Goal: Task Accomplishment & Management: Manage account settings

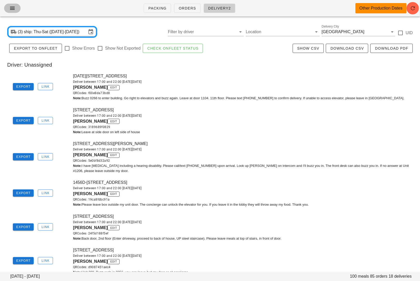
click at [12, 10] on icon "button" at bounding box center [12, 8] width 6 height 6
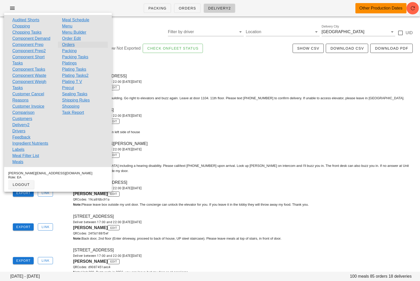
click at [73, 44] on link "Orders" at bounding box center [68, 45] width 13 height 6
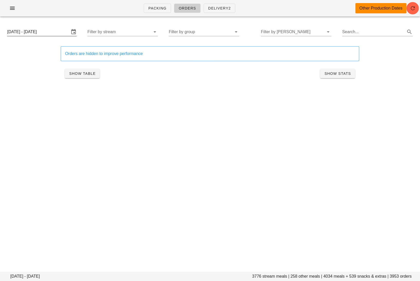
click at [51, 34] on input "Thursday October 16 - Saturday October 18" at bounding box center [38, 32] width 62 height 8
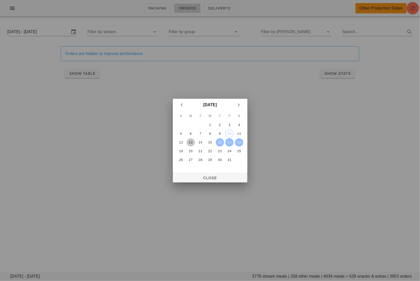
click at [192, 141] on div "13" at bounding box center [190, 143] width 8 height 4
click at [208, 141] on div "15" at bounding box center [210, 143] width 8 height 4
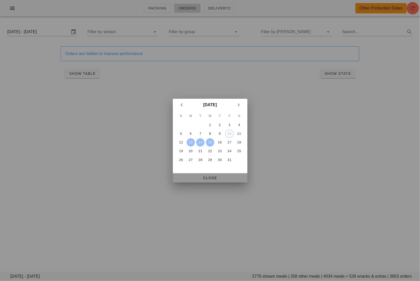
click at [207, 173] on button "Close" at bounding box center [210, 177] width 75 height 9
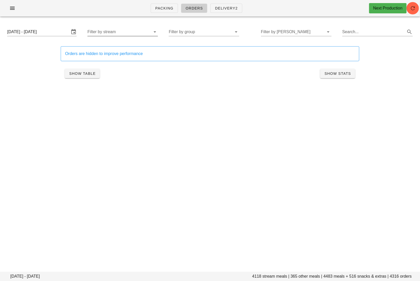
click at [151, 30] on div at bounding box center [154, 32] width 7 height 6
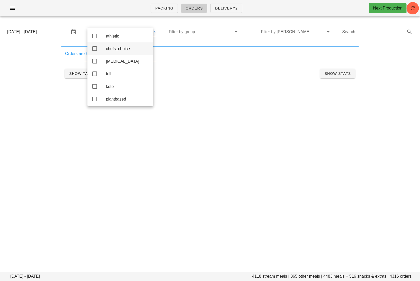
click at [127, 52] on div "chefs_choice" at bounding box center [127, 48] width 43 height 11
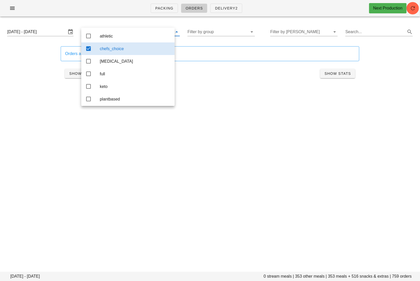
click at [218, 121] on div "Packing Orders Delivery2 Next Production Monday October 13 - Wednesday October …" at bounding box center [210, 140] width 420 height 281
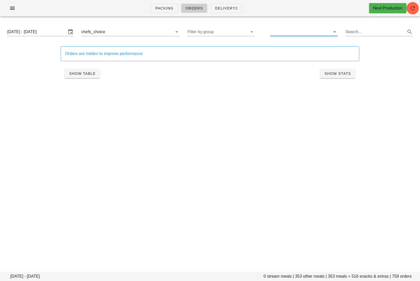
click at [282, 33] on input "text" at bounding box center [299, 32] width 59 height 8
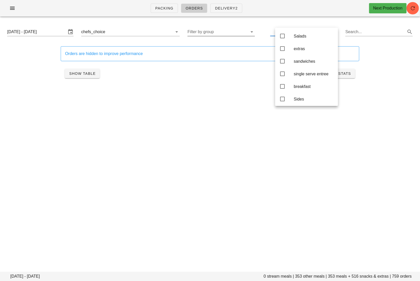
click at [231, 33] on input "Filter by group" at bounding box center [216, 32] width 59 height 8
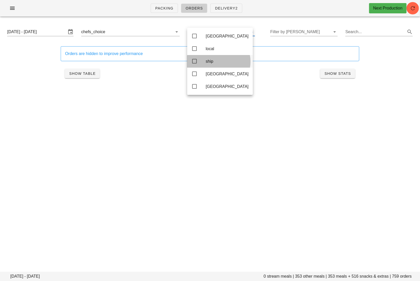
click at [217, 66] on div "ship" at bounding box center [227, 61] width 43 height 11
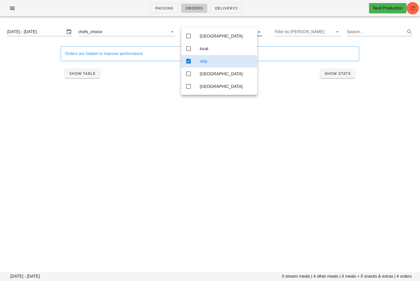
click at [139, 82] on div "Orders are hidden to improve performance Show Table Show Stats" at bounding box center [210, 64] width 305 height 42
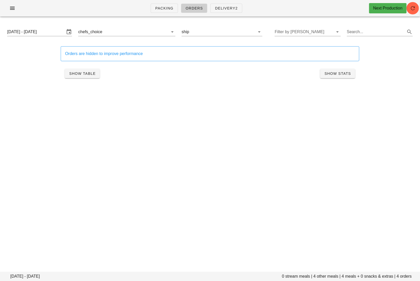
click at [102, 74] on div "Show Table Show Stats" at bounding box center [210, 73] width 299 height 16
click at [94, 74] on span "Show Table" at bounding box center [82, 73] width 27 height 4
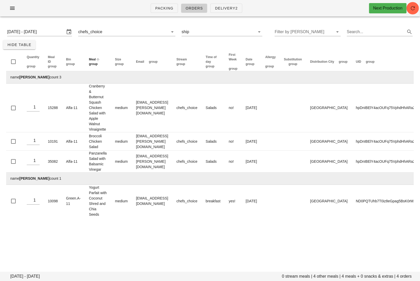
click at [94, 65] on span "group" at bounding box center [93, 64] width 9 height 4
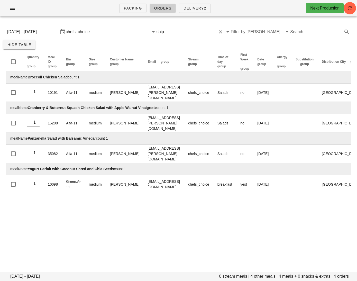
click at [194, 34] on input "text" at bounding box center [190, 32] width 51 height 8
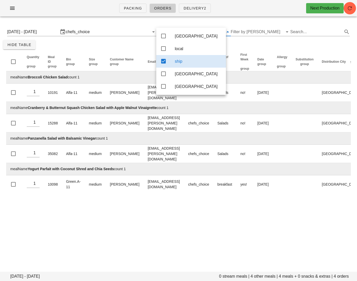
click at [181, 61] on div "ship" at bounding box center [198, 61] width 47 height 5
click at [182, 48] on div "local" at bounding box center [198, 48] width 47 height 5
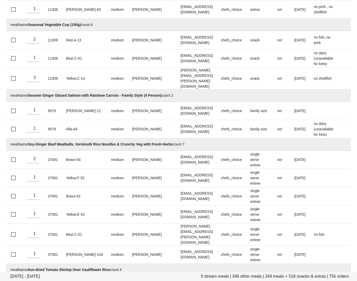
scroll to position [11674, 0]
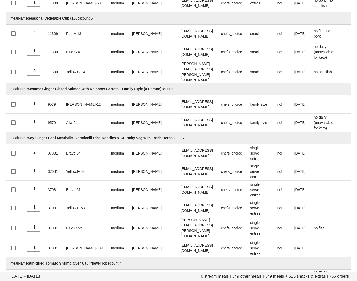
drag, startPoint x: 79, startPoint y: 164, endPoint x: 28, endPoint y: 163, distance: 50.7
copy td "Thanksgiving Brussels Sprouts"
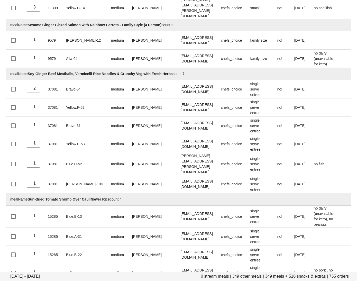
scroll to position [11757, 0]
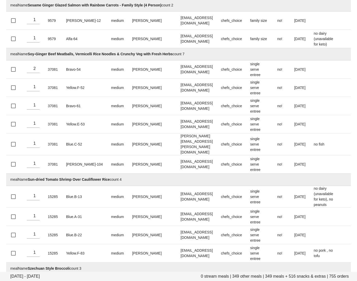
drag, startPoint x: 109, startPoint y: 201, endPoint x: 28, endPoint y: 201, distance: 81.0
copy strong "[DATE] Green Beans with Bacon & Pecans"
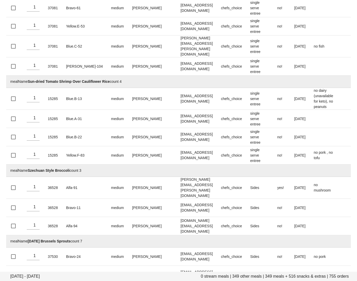
scroll to position [11856, 0]
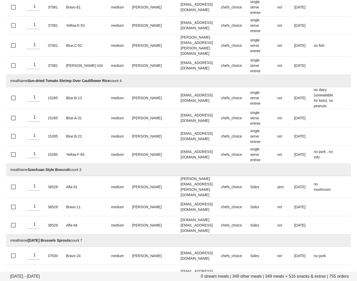
drag, startPoint x: 82, startPoint y: 205, endPoint x: 28, endPoint y: 206, distance: 54.3
copy td "[DATE] Roasted Potatoes"
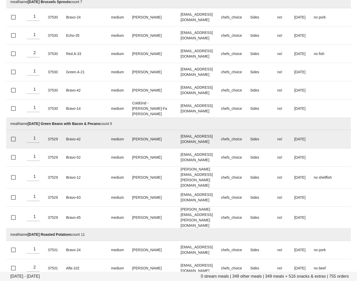
scroll to position [12096, 0]
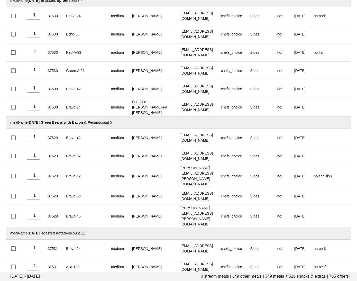
drag, startPoint x: 95, startPoint y: 169, endPoint x: 29, endPoint y: 169, distance: 65.6
copy strong "[DATE] Roasted Root Vegetables"
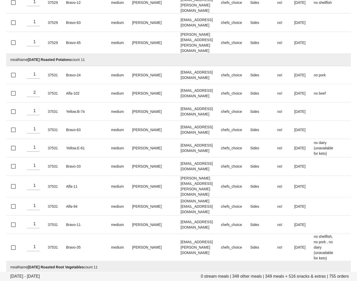
scroll to position [12286, 0]
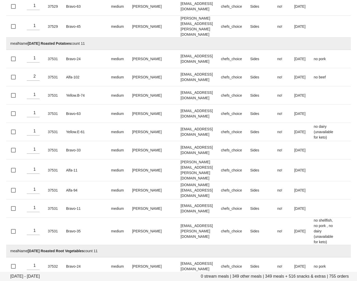
drag, startPoint x: 81, startPoint y: 156, endPoint x: 30, endPoint y: 156, distance: 51.7
copy strong "[DATE] Spaghetti Squash"
drag, startPoint x: 66, startPoint y: 241, endPoint x: 29, endPoint y: 241, distance: 36.8
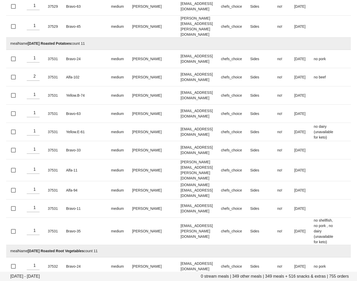
copy td "[DATE] Stuffing"
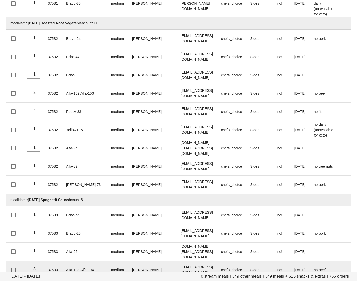
scroll to position [12533, 0]
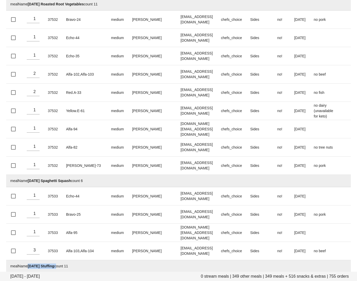
drag, startPoint x: 75, startPoint y: 133, endPoint x: 29, endPoint y: 133, distance: 45.8
copy strong "[DATE] Turkey Breast"
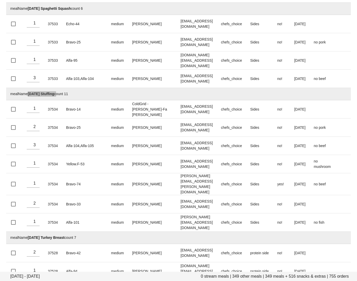
scroll to position [12707, 0]
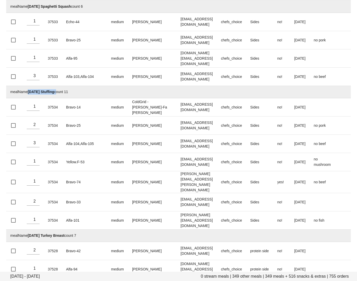
drag, startPoint x: 75, startPoint y: 80, endPoint x: 29, endPoint y: 80, distance: 46.8
copy strong "[DATE] Turkey Dinner"
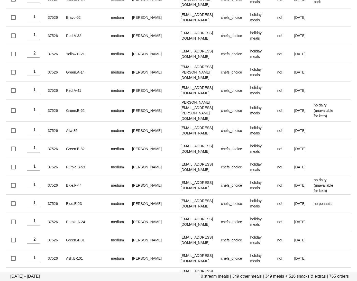
scroll to position [13407, 0]
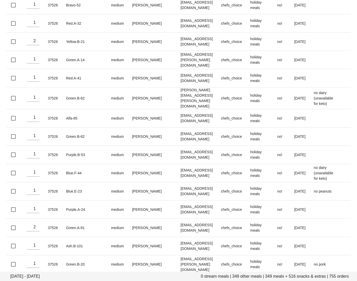
drag, startPoint x: 171, startPoint y: 120, endPoint x: 29, endPoint y: 121, distance: 142.2
copy strong "[DATE] Turkey Dinner with Brussels Sprouts and Mashed Potatoes (Serves 3-4)"
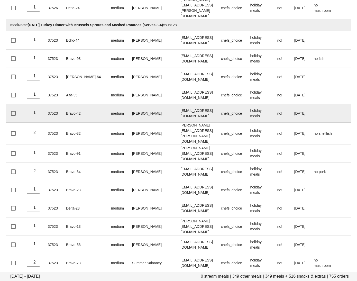
scroll to position [13801, 0]
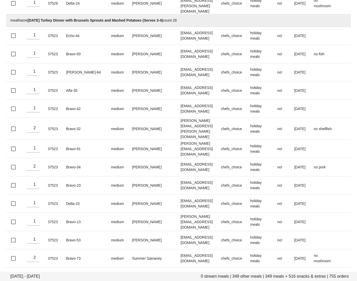
drag, startPoint x: 196, startPoint y: 156, endPoint x: 29, endPoint y: 157, distance: 167.4
copy strong "Thanksgiving Turkey Dinner with Roasted Potatoes, Spaghetti Squash and Green Be…"
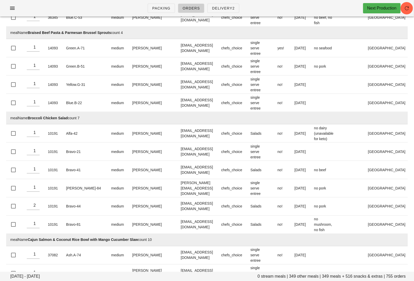
scroll to position [0, 0]
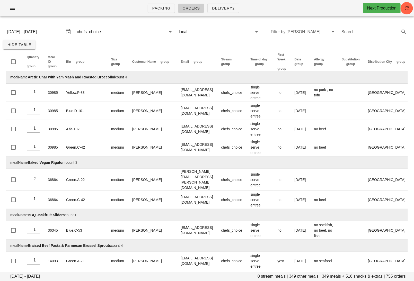
click at [232, 27] on div "Monday October 13 - Wednesday October 15 chefs_choice local Filter by tod Searc…" at bounding box center [207, 32] width 408 height 16
click at [227, 32] on input "text" at bounding box center [216, 32] width 57 height 8
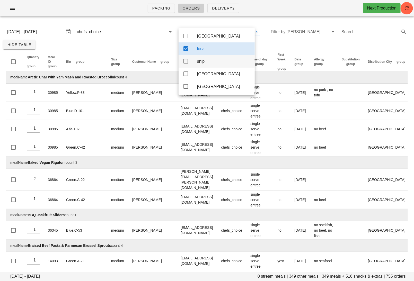
click at [201, 61] on div "ship" at bounding box center [223, 61] width 53 height 5
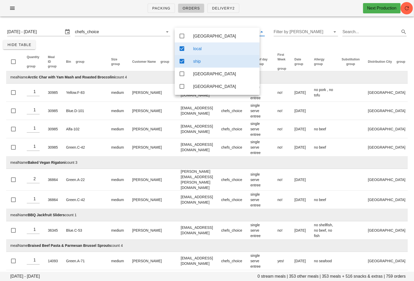
click at [204, 49] on div "local" at bounding box center [224, 48] width 62 height 5
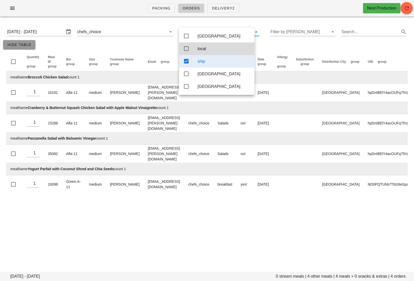
click at [26, 48] on button "Hide Table" at bounding box center [19, 44] width 32 height 9
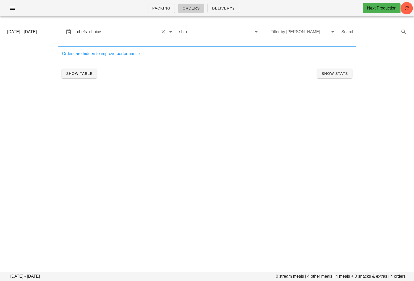
click at [160, 31] on button "Clear Filter by stream" at bounding box center [163, 32] width 6 height 6
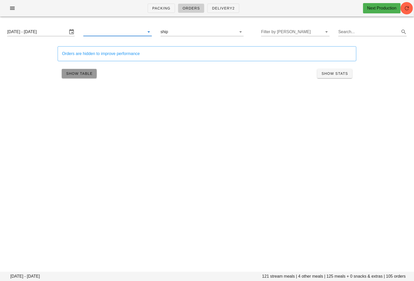
click at [92, 70] on button "Show Table" at bounding box center [79, 73] width 35 height 9
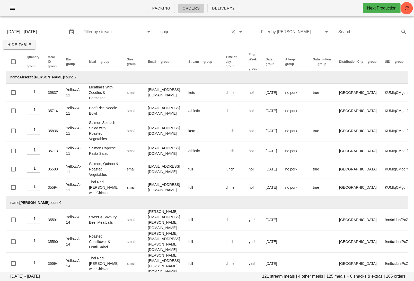
click at [223, 33] on input "text" at bounding box center [199, 32] width 60 height 8
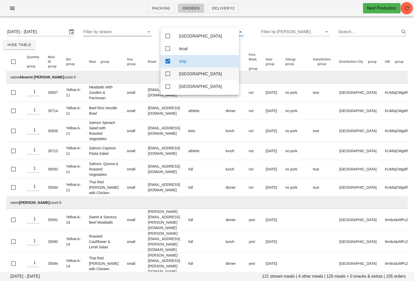
click at [188, 76] on div "[GEOGRAPHIC_DATA]" at bounding box center [207, 73] width 56 height 5
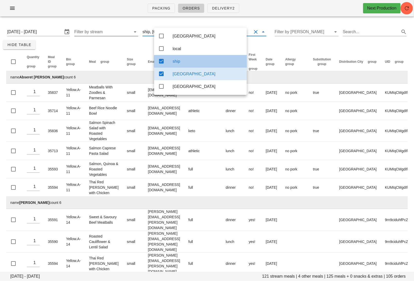
click at [193, 63] on div "ship" at bounding box center [208, 61] width 70 height 5
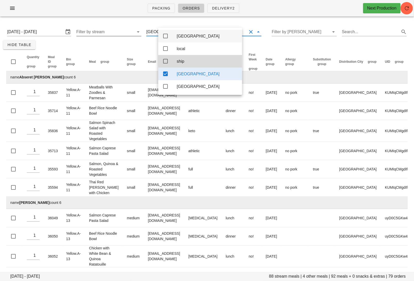
click at [193, 38] on div "[GEOGRAPHIC_DATA]" at bounding box center [207, 36] width 61 height 5
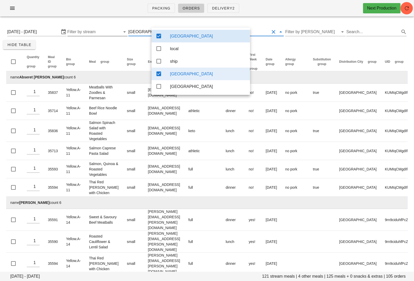
click at [187, 75] on div "[GEOGRAPHIC_DATA]" at bounding box center [208, 73] width 76 height 5
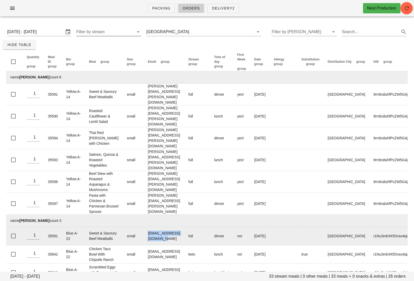
drag, startPoint x: 182, startPoint y: 249, endPoint x: 137, endPoint y: 249, distance: 45.3
click at [144, 245] on td "gurmohitkahlon@gmail.com" at bounding box center [164, 236] width 40 height 18
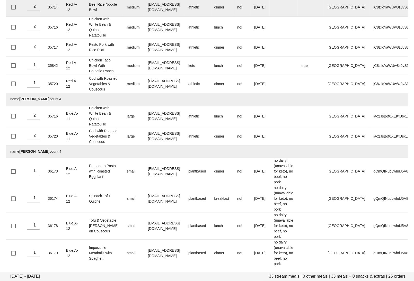
scroll to position [453, 0]
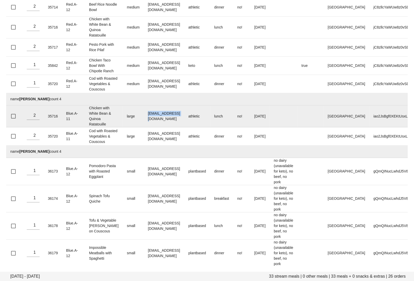
drag, startPoint x: 170, startPoint y: 174, endPoint x: 137, endPoint y: 174, distance: 32.9
click at [144, 127] on td "ryfwei@gmail.com" at bounding box center [164, 116] width 40 height 22
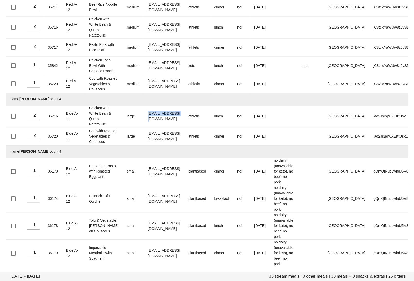
drag, startPoint x: 36, startPoint y: 155, endPoint x: 19, endPoint y: 155, distance: 17.0
click at [19, 105] on td "name Ryan Wei count 4" at bounding box center [223, 99] width 434 height 12
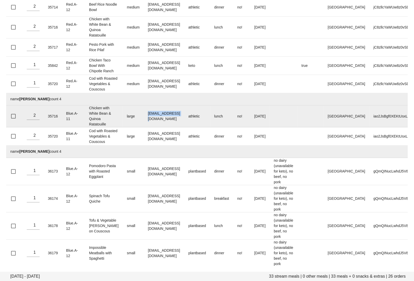
scroll to position [522, 0]
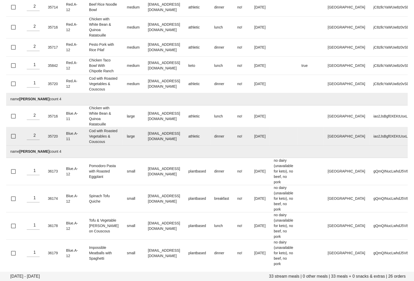
click at [144, 144] on td "ryfwei@gmail.com" at bounding box center [164, 136] width 40 height 18
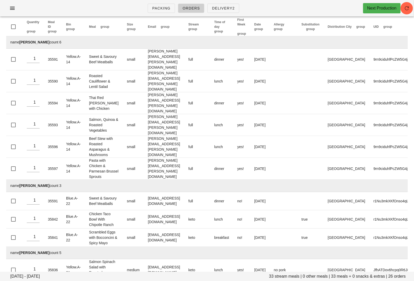
scroll to position [0, 0]
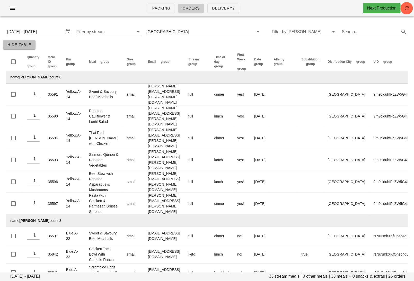
click at [30, 46] on span "Hide Table" at bounding box center [19, 45] width 24 height 4
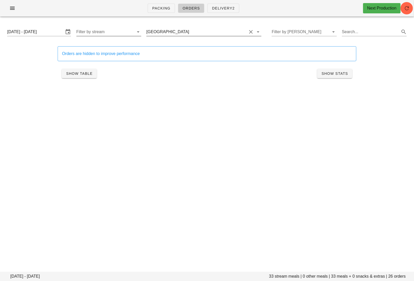
click at [190, 31] on input "text" at bounding box center [218, 32] width 57 height 8
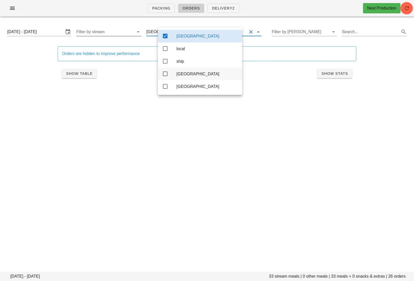
click at [169, 77] on div "[GEOGRAPHIC_DATA]" at bounding box center [200, 74] width 84 height 13
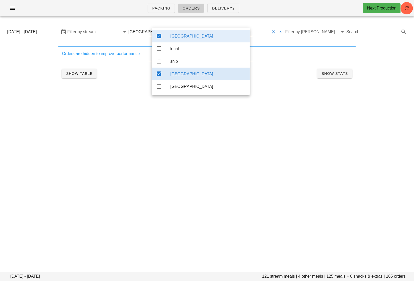
click at [178, 36] on div "[GEOGRAPHIC_DATA]" at bounding box center [207, 36] width 75 height 5
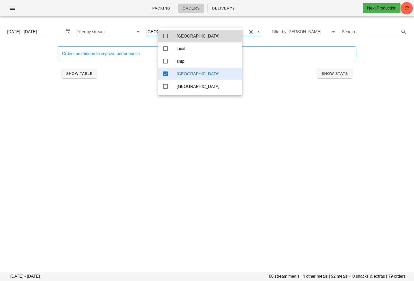
click at [124, 110] on div "Packing Orders Delivery2 Next Production Monday October 13 - Wednesday October …" at bounding box center [207, 140] width 414 height 281
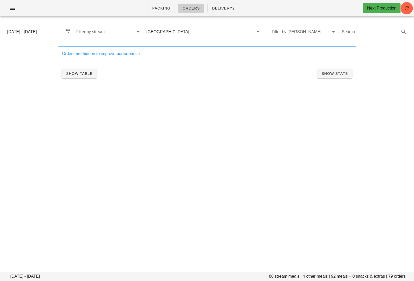
click at [47, 30] on input "Monday October 13 - Wednesday October 15" at bounding box center [35, 32] width 57 height 8
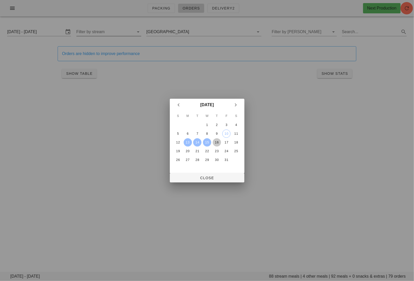
click at [217, 141] on div "16" at bounding box center [216, 143] width 8 height 4
click at [239, 142] on div "18" at bounding box center [236, 143] width 8 height 4
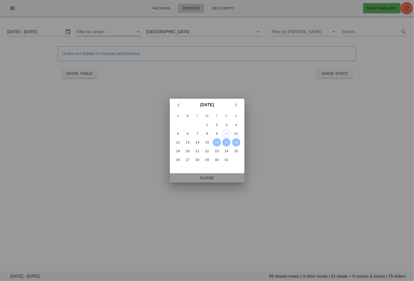
click at [219, 176] on span "Close" at bounding box center [207, 178] width 66 height 4
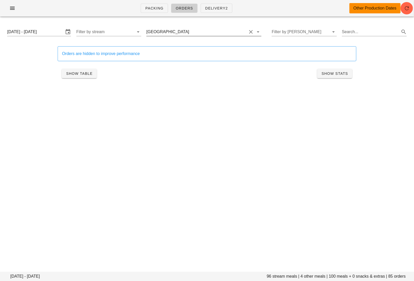
click at [190, 31] on input "text" at bounding box center [218, 32] width 57 height 8
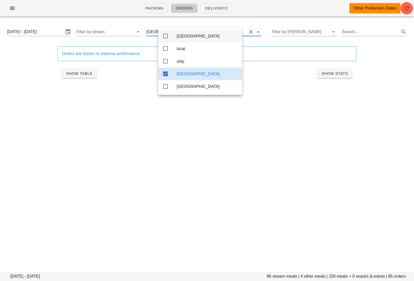
click at [166, 33] on icon at bounding box center [165, 36] width 6 height 6
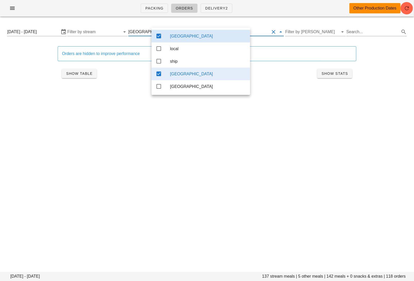
click at [159, 76] on icon at bounding box center [159, 74] width 6 height 6
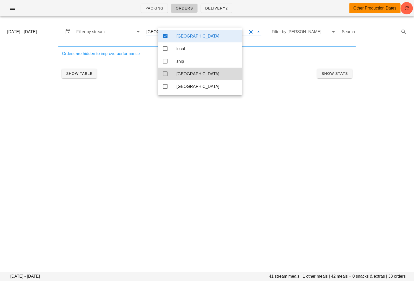
click at [112, 119] on div "Packing Orders Delivery2 Other Production Dates Thursday October 16 - Saturday …" at bounding box center [207, 140] width 414 height 281
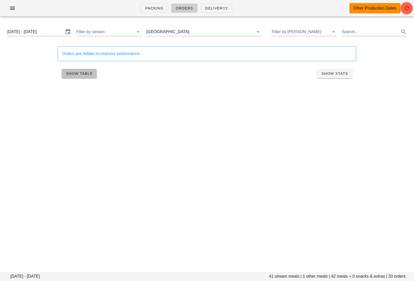
click at [78, 70] on button "Show Table" at bounding box center [79, 73] width 35 height 9
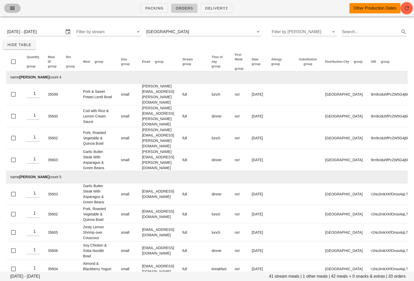
click at [10, 10] on icon "button" at bounding box center [12, 8] width 6 height 6
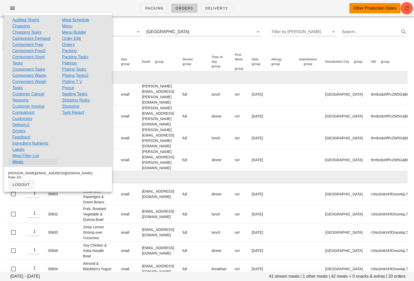
click at [19, 162] on link "Meals" at bounding box center [17, 162] width 11 height 6
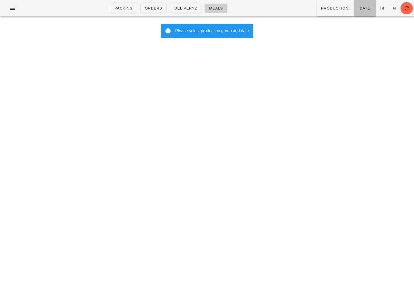
click at [358, 8] on span "Thursday Oct 09" at bounding box center [365, 8] width 14 height 4
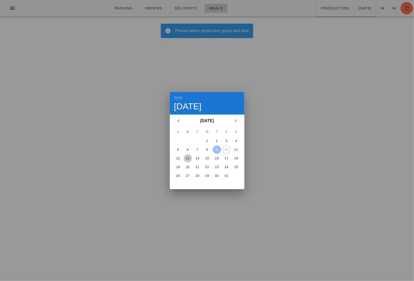
click at [188, 159] on div "13" at bounding box center [187, 159] width 8 height 4
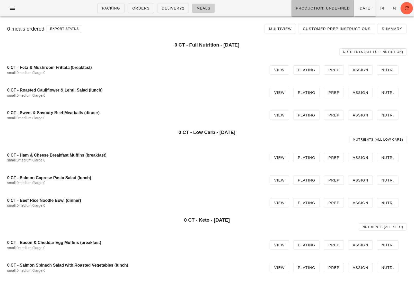
click at [317, 10] on span "Production: undefined" at bounding box center [322, 8] width 54 height 4
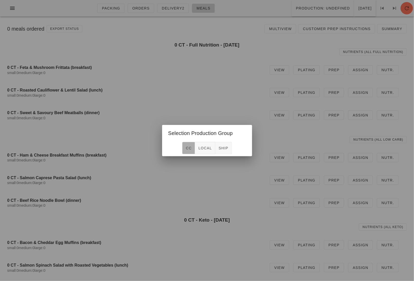
click at [187, 149] on span "CC" at bounding box center [188, 148] width 6 height 4
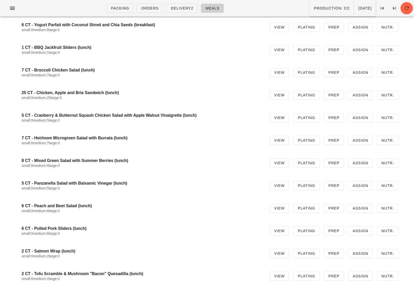
scroll to position [482, 0]
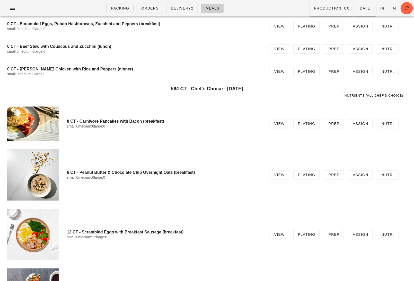
click at [35, 123] on div at bounding box center [32, 123] width 51 height 34
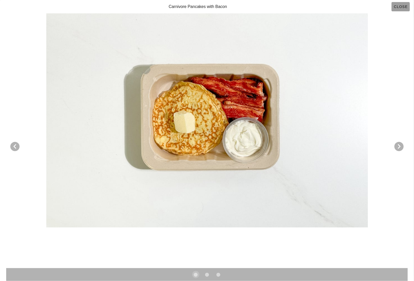
click at [401, 7] on span "Close" at bounding box center [400, 7] width 14 height 4
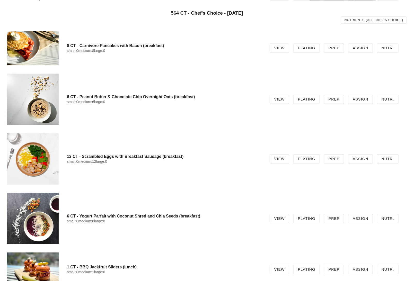
scroll to position [571, 0]
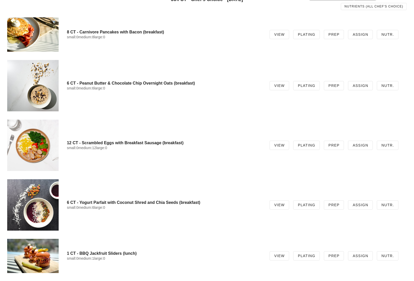
click at [44, 88] on div at bounding box center [32, 85] width 51 height 51
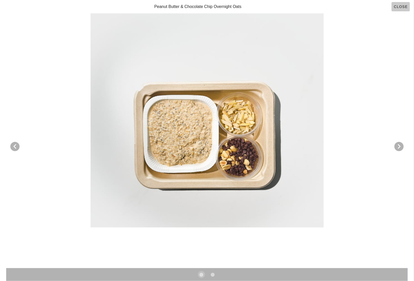
click at [403, 5] on span "Close" at bounding box center [400, 7] width 14 height 4
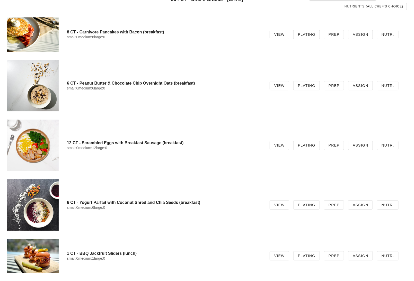
click at [36, 149] on div at bounding box center [32, 145] width 51 height 51
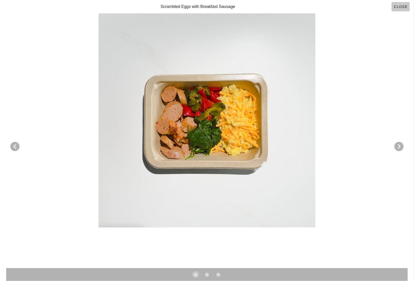
click at [399, 10] on button "Close" at bounding box center [400, 6] width 18 height 9
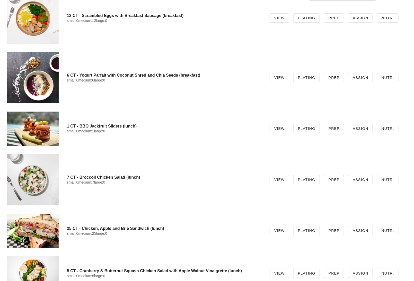
scroll to position [705, 0]
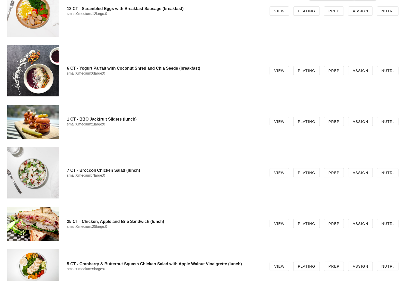
click at [40, 122] on div at bounding box center [32, 122] width 51 height 34
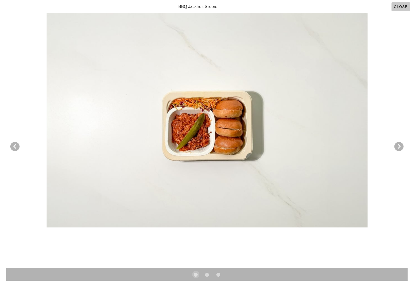
click at [402, 6] on span "Close" at bounding box center [400, 7] width 14 height 4
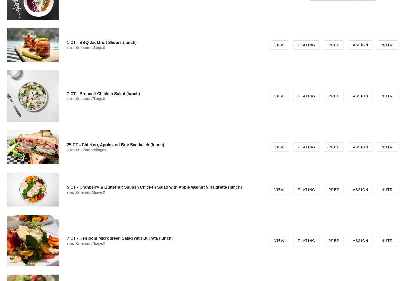
scroll to position [783, 0]
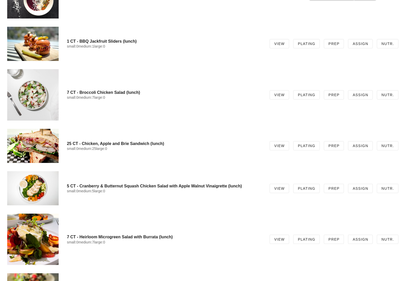
click at [31, 138] on div at bounding box center [32, 146] width 51 height 34
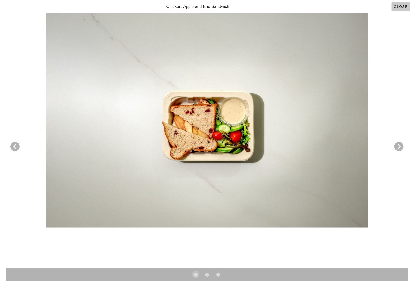
click at [396, 7] on span "Close" at bounding box center [400, 7] width 14 height 4
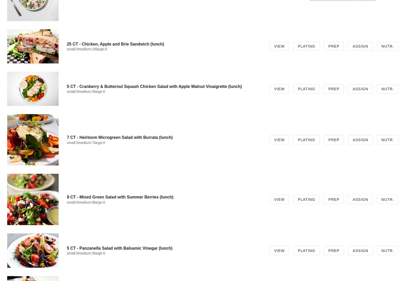
scroll to position [891, 0]
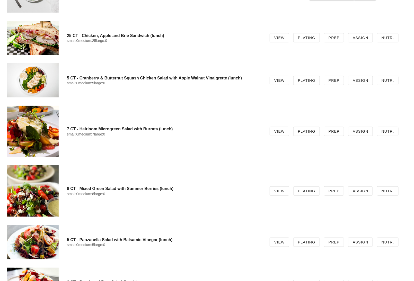
click at [39, 128] on div at bounding box center [32, 131] width 51 height 51
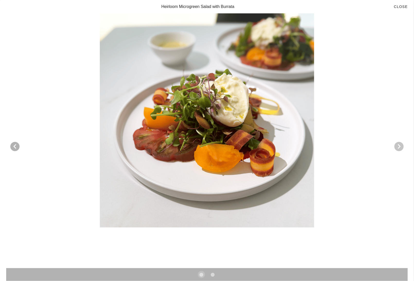
click at [398, 149] on icon "Next visual" at bounding box center [399, 146] width 6 height 6
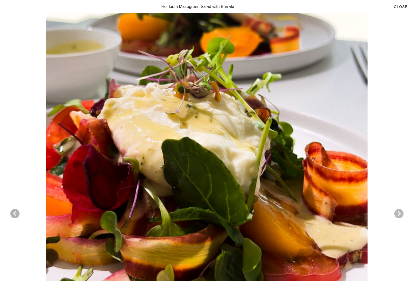
click at [398, 149] on div at bounding box center [206, 173] width 401 height 321
click at [400, 5] on span "Close" at bounding box center [400, 7] width 14 height 4
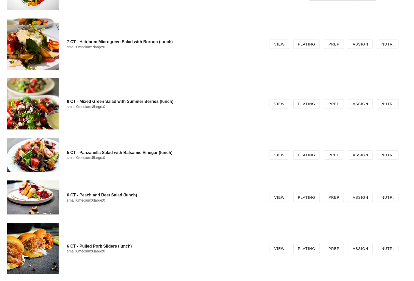
scroll to position [979, 0]
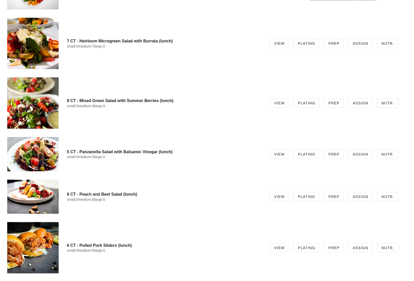
click at [40, 114] on div at bounding box center [32, 102] width 51 height 51
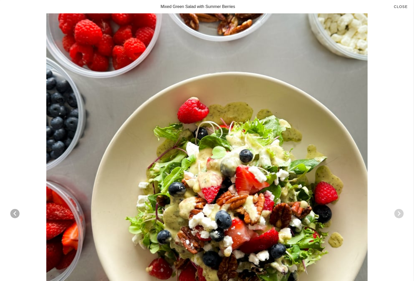
click at [398, 211] on icon "Next visual" at bounding box center [399, 214] width 6 height 6
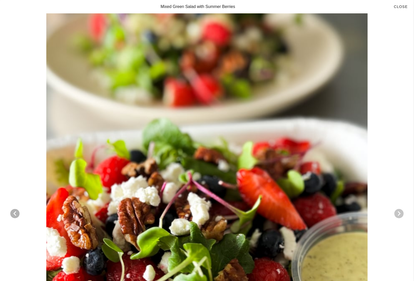
click at [399, 211] on icon "Next visual" at bounding box center [399, 214] width 6 height 6
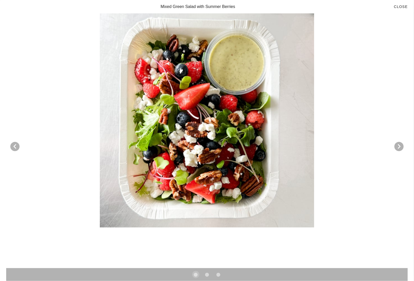
click at [399, 211] on div at bounding box center [206, 120] width 401 height 214
click at [400, 5] on span "Close" at bounding box center [400, 7] width 14 height 4
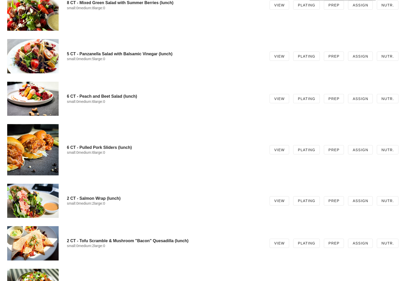
scroll to position [1080, 0]
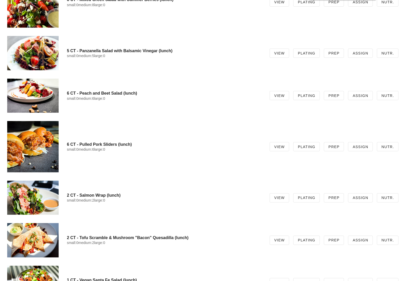
click at [48, 98] on div at bounding box center [32, 96] width 51 height 34
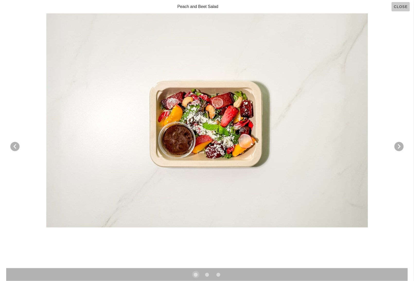
click at [401, 5] on span "Close" at bounding box center [400, 7] width 14 height 4
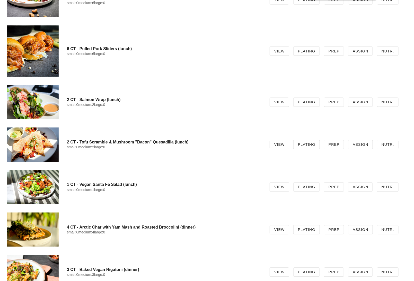
scroll to position [1177, 0]
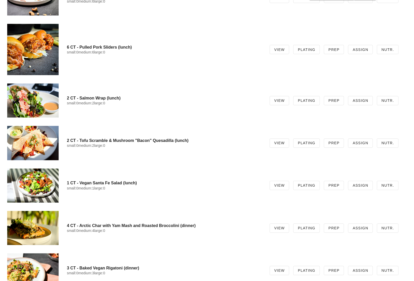
click at [43, 148] on div at bounding box center [32, 143] width 51 height 34
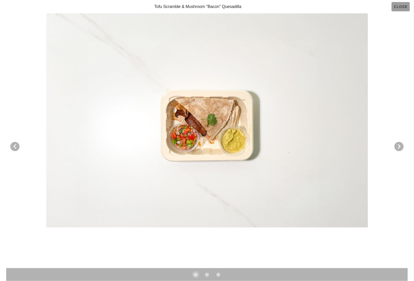
click at [402, 6] on span "Close" at bounding box center [400, 7] width 14 height 4
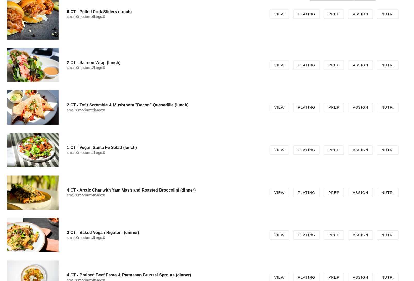
scroll to position [1222, 0]
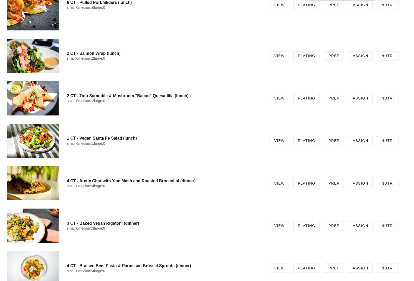
click at [41, 145] on div at bounding box center [32, 141] width 51 height 34
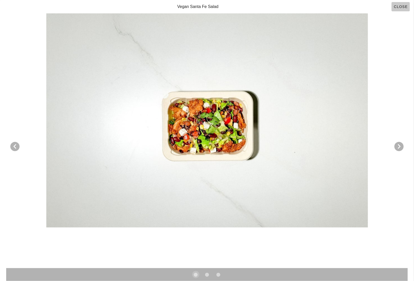
click at [396, 6] on span "Close" at bounding box center [400, 7] width 14 height 4
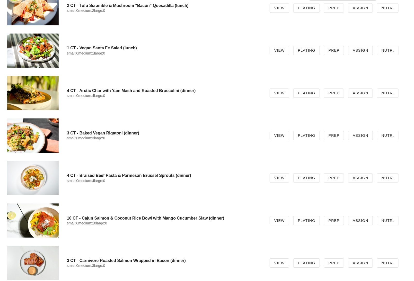
scroll to position [1313, 0]
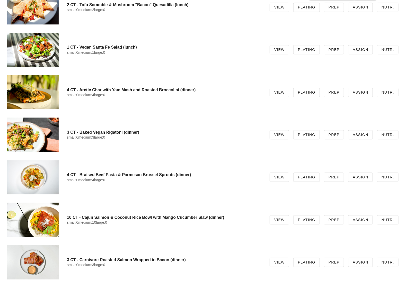
click at [31, 129] on div at bounding box center [32, 135] width 51 height 34
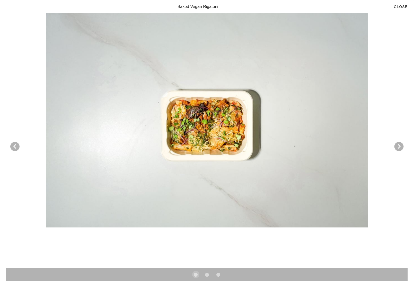
click at [402, 12] on div "Baked Vegan Rigatoni Close" at bounding box center [207, 6] width 414 height 13
click at [402, 7] on span "Close" at bounding box center [400, 7] width 14 height 4
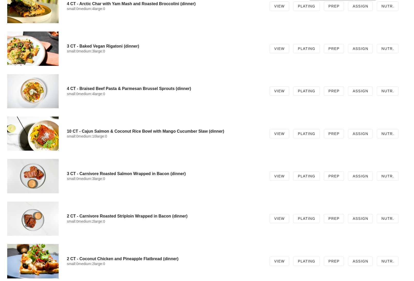
scroll to position [1402, 0]
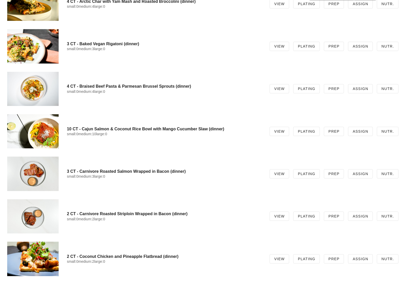
click at [38, 138] on div at bounding box center [32, 131] width 51 height 34
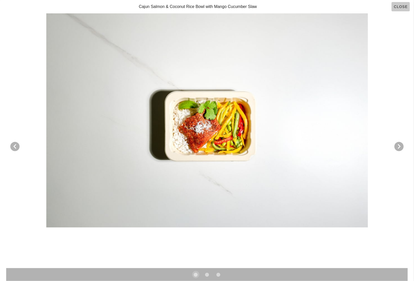
click at [401, 5] on span "Close" at bounding box center [400, 7] width 14 height 4
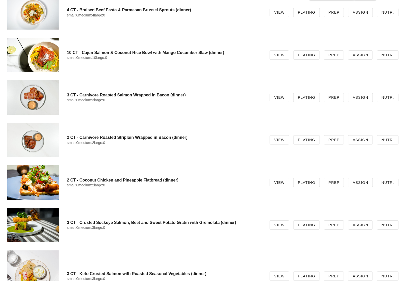
scroll to position [1481, 0]
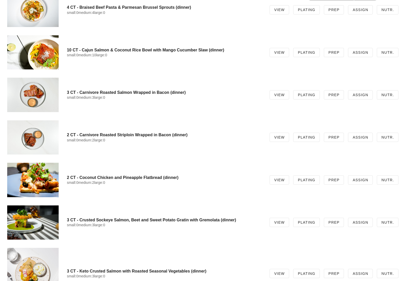
click at [35, 94] on div at bounding box center [32, 95] width 51 height 34
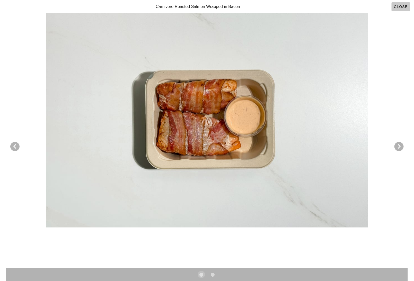
click at [398, 9] on span "Close" at bounding box center [400, 7] width 14 height 4
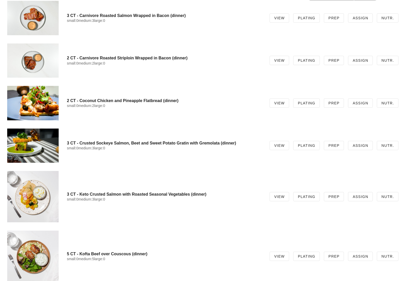
scroll to position [1568, 0]
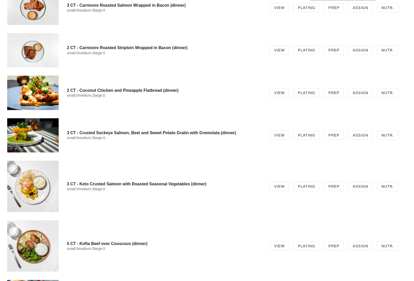
click at [32, 92] on div at bounding box center [32, 93] width 51 height 34
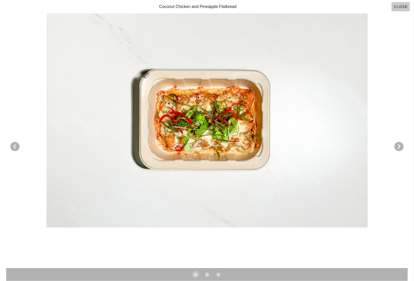
click at [399, 5] on span "Close" at bounding box center [400, 7] width 14 height 4
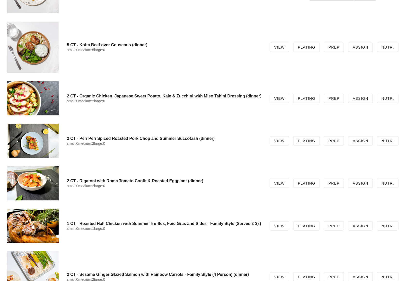
scroll to position [1767, 0]
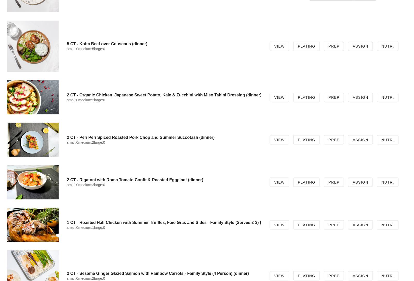
click at [28, 97] on div at bounding box center [32, 97] width 51 height 34
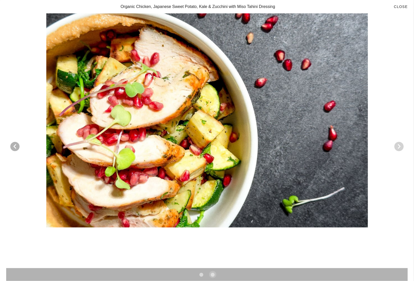
click at [400, 148] on icon "Next visual" at bounding box center [399, 146] width 6 height 6
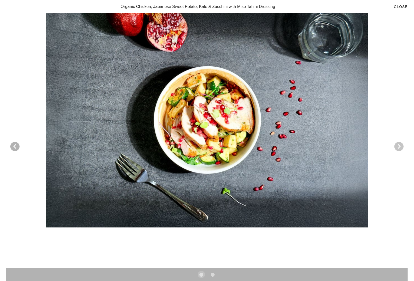
click at [400, 148] on icon "Next visual" at bounding box center [399, 146] width 6 height 6
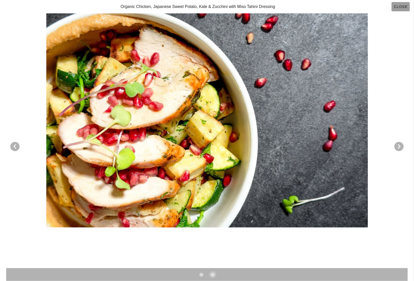
click at [399, 5] on span "Close" at bounding box center [400, 7] width 14 height 4
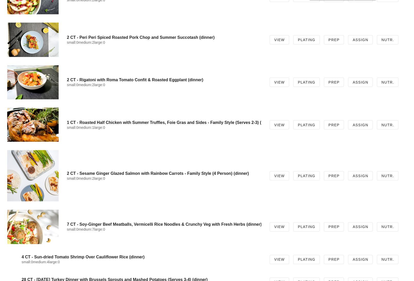
scroll to position [1871, 0]
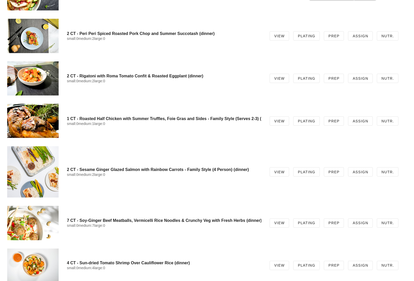
click at [31, 80] on div at bounding box center [32, 78] width 51 height 34
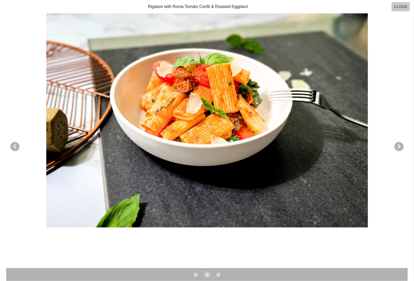
click at [399, 11] on button "Close" at bounding box center [400, 6] width 18 height 9
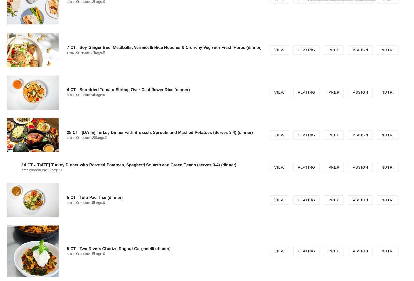
scroll to position [2045, 0]
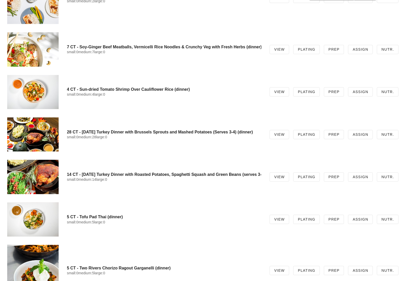
click at [24, 131] on div at bounding box center [32, 135] width 51 height 34
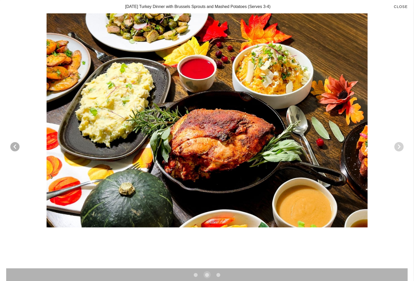
click at [397, 145] on icon "Next visual" at bounding box center [399, 147] width 6 height 6
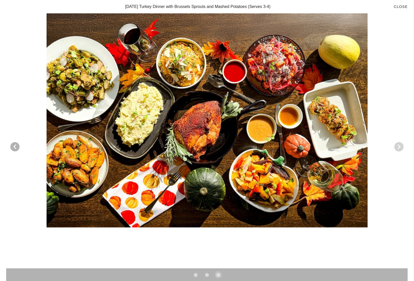
click at [397, 146] on icon "Next visual" at bounding box center [399, 147] width 6 height 6
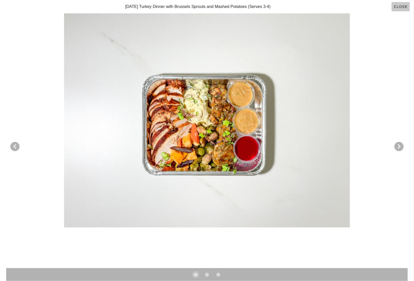
click at [398, 7] on span "Close" at bounding box center [400, 7] width 14 height 4
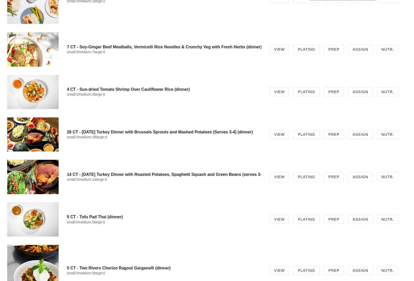
click at [34, 176] on div at bounding box center [32, 177] width 51 height 34
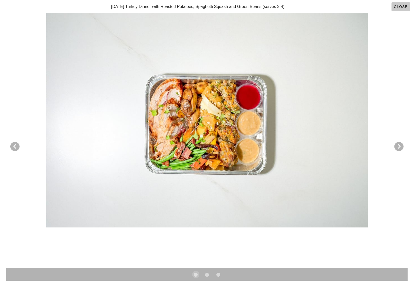
click at [399, 5] on span "Close" at bounding box center [400, 7] width 14 height 4
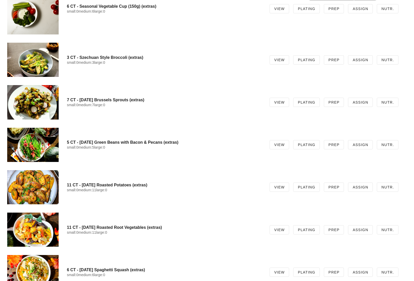
scroll to position [3237, 0]
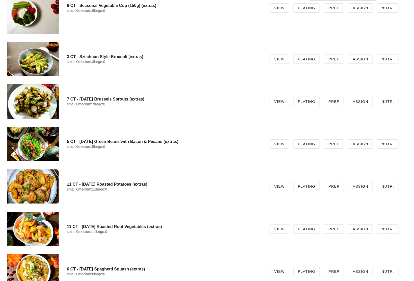
click at [26, 106] on div at bounding box center [32, 101] width 51 height 34
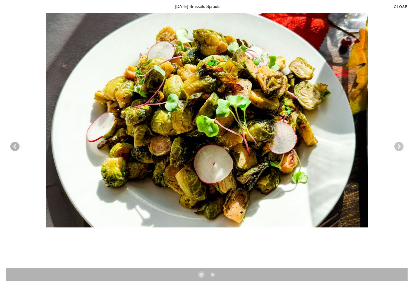
click at [396, 143] on icon "Next visual" at bounding box center [399, 146] width 6 height 6
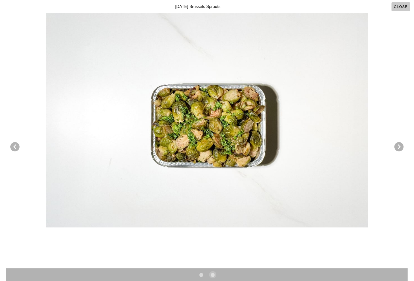
click at [403, 8] on span "Close" at bounding box center [400, 7] width 14 height 4
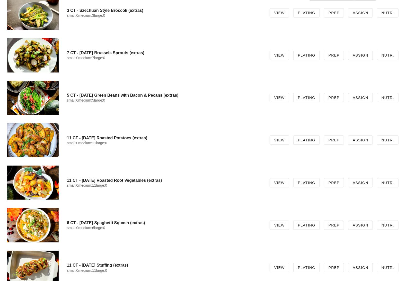
scroll to position [3299, 0]
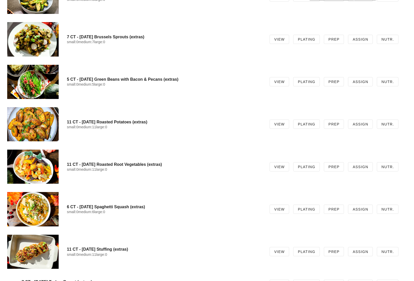
click at [29, 124] on div at bounding box center [32, 124] width 51 height 34
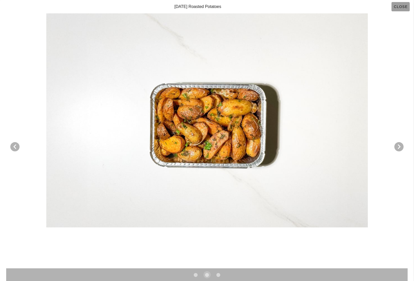
click at [398, 5] on span "Close" at bounding box center [400, 7] width 14 height 4
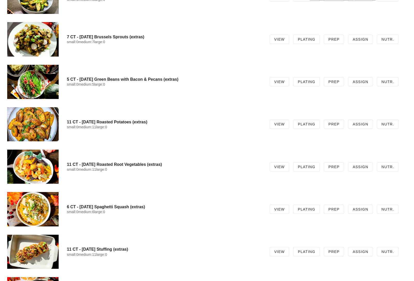
click at [44, 169] on div at bounding box center [32, 167] width 51 height 34
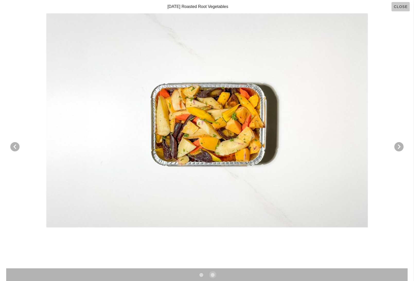
click at [401, 5] on span "Close" at bounding box center [400, 7] width 14 height 4
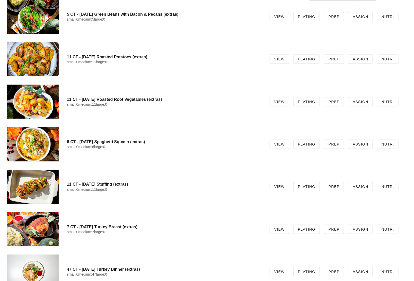
scroll to position [3365, 0]
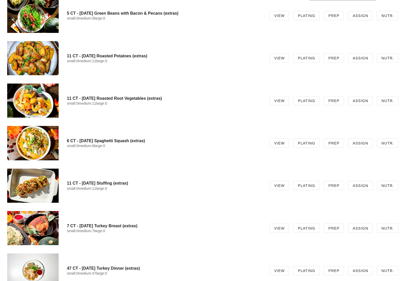
click at [31, 146] on div at bounding box center [32, 143] width 51 height 34
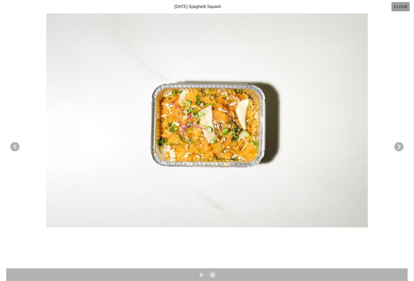
click at [399, 5] on span "Close" at bounding box center [400, 7] width 14 height 4
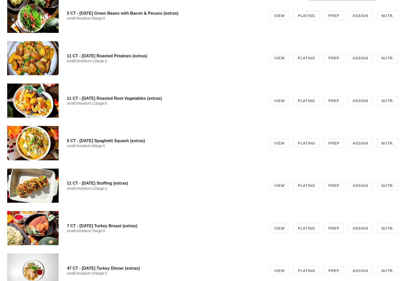
scroll to position [3381, 0]
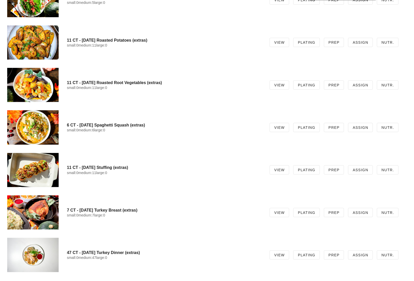
click at [41, 169] on div at bounding box center [32, 170] width 51 height 34
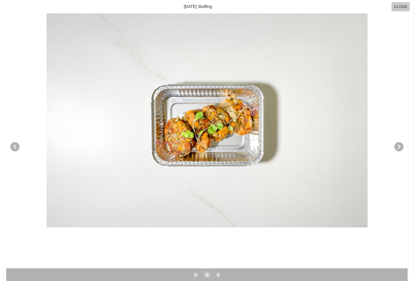
click at [398, 5] on span "Close" at bounding box center [400, 7] width 14 height 4
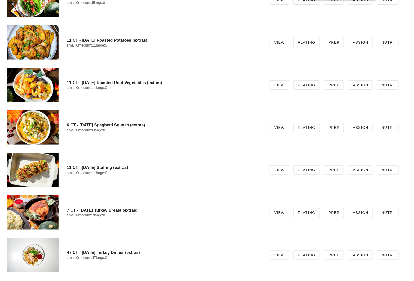
click at [37, 213] on div at bounding box center [32, 212] width 51 height 34
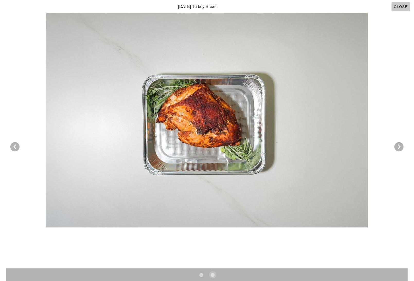
click at [400, 5] on span "Close" at bounding box center [400, 7] width 14 height 4
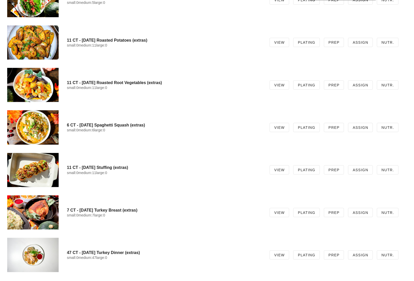
click at [34, 251] on div at bounding box center [32, 255] width 51 height 34
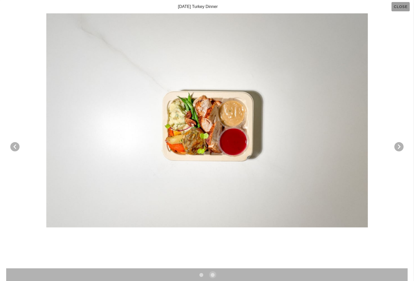
click at [399, 5] on span "Close" at bounding box center [400, 7] width 14 height 4
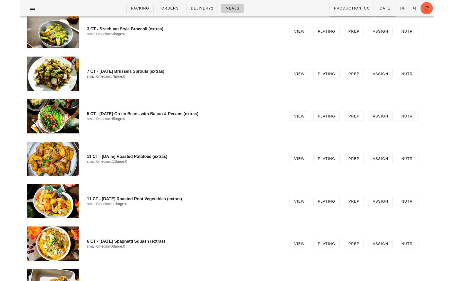
scroll to position [786, 0]
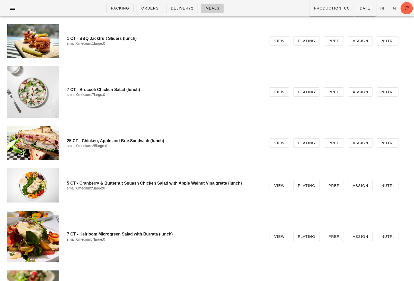
click at [213, 137] on div "25 CT - Chicken, Apple and Brie Sandwich (lunch) small:0 medium:25 large:0" at bounding box center [164, 143] width 194 height 16
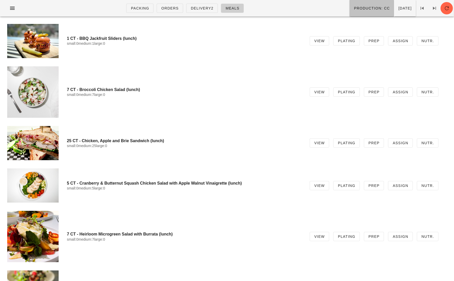
click at [354, 6] on span "Production: CC" at bounding box center [372, 8] width 36 height 4
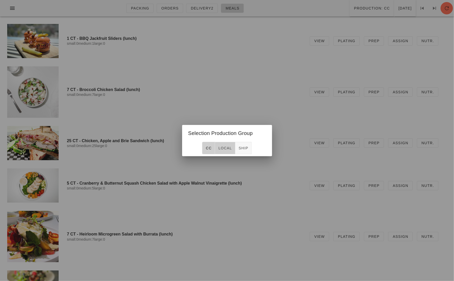
click at [224, 149] on span "local" at bounding box center [225, 148] width 14 height 4
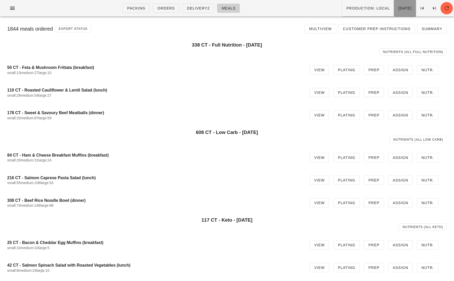
click at [394, 5] on button "Monday Oct 13" at bounding box center [405, 8] width 22 height 16
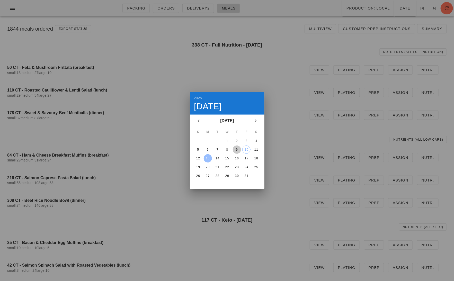
click at [238, 148] on div "9" at bounding box center [236, 150] width 8 height 4
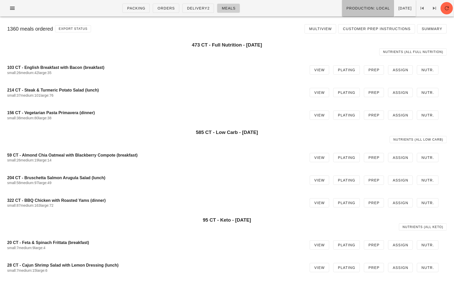
click at [343, 12] on button "Production: local" at bounding box center [368, 8] width 52 height 16
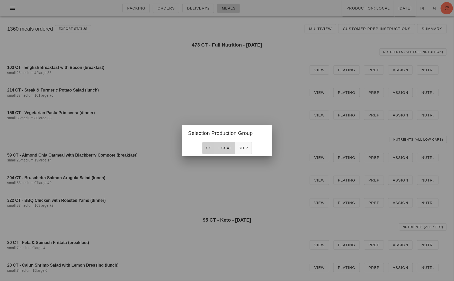
click at [205, 153] on button "CC" at bounding box center [208, 148] width 13 height 12
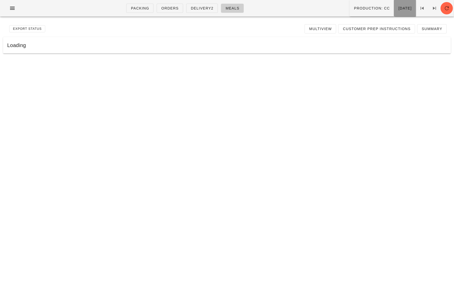
click at [394, 4] on button "Thursday Oct 09" at bounding box center [405, 8] width 22 height 16
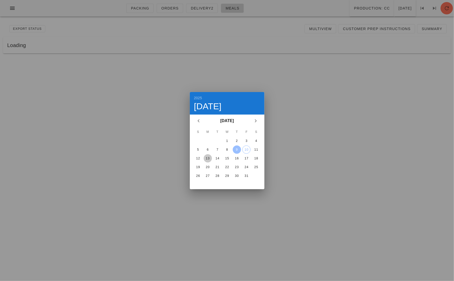
click at [206, 158] on div "13" at bounding box center [207, 159] width 8 height 4
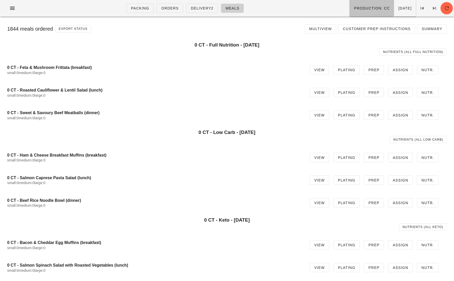
click at [356, 10] on span "Production: CC" at bounding box center [372, 8] width 36 height 4
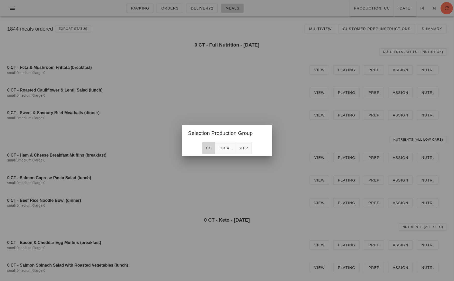
click at [209, 150] on span "CC" at bounding box center [208, 148] width 6 height 4
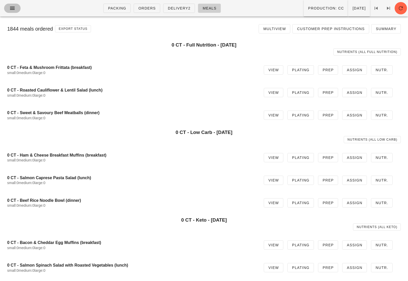
click at [12, 8] on icon "button" at bounding box center [12, 8] width 6 height 6
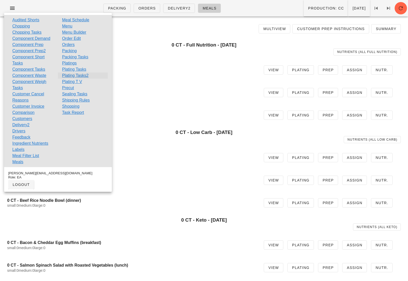
click at [80, 76] on link "Plating Tasks2" at bounding box center [75, 76] width 26 height 6
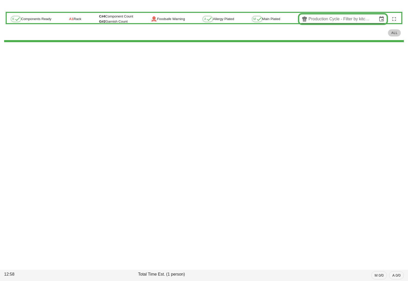
click at [342, 19] on input "Production Cycle - Filter by kitchen production schedules" at bounding box center [343, 19] width 69 height 8
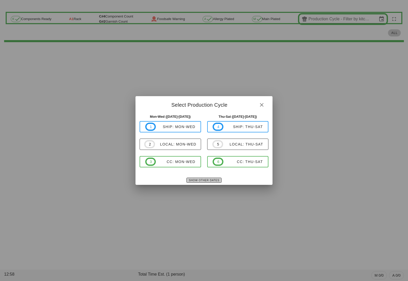
click at [199, 178] on button "Show Other Dates" at bounding box center [203, 180] width 35 height 5
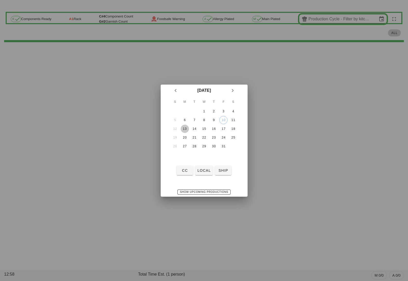
click at [185, 127] on div "13" at bounding box center [185, 129] width 8 height 4
click at [207, 175] on div "CC local ship" at bounding box center [204, 170] width 87 height 13
click at [205, 170] on span "local" at bounding box center [204, 170] width 14 height 4
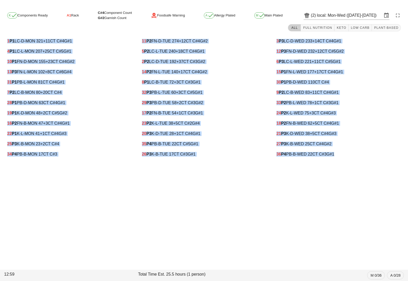
drag, startPoint x: 6, startPoint y: 41, endPoint x: 335, endPoint y: 164, distance: 350.3
click at [335, 164] on div "K Components Ready A1 Rack C#4 Component Count G#2 Garnish Count Foodsafe Warni…" at bounding box center [204, 85] width 408 height 158
click at [333, 13] on input "local: Mon-Wed (Oct 13-Oct 15)" at bounding box center [349, 15] width 65 height 8
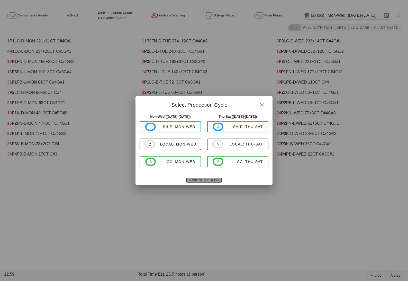
click at [212, 179] on span "Show Other Dates" at bounding box center [204, 180] width 31 height 3
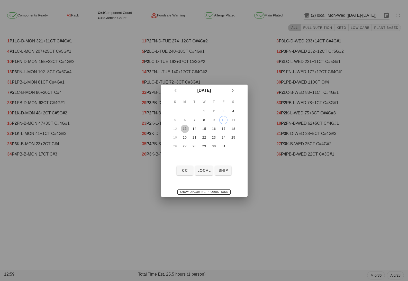
click at [186, 128] on div "13" at bounding box center [185, 129] width 8 height 4
click at [223, 172] on span "ship" at bounding box center [223, 170] width 12 height 4
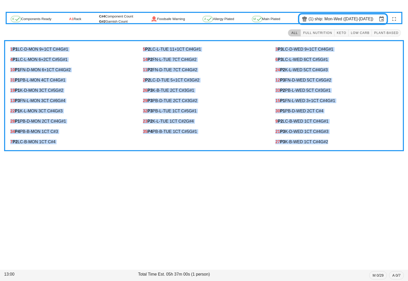
drag, startPoint x: 6, startPoint y: 46, endPoint x: 345, endPoint y: 144, distance: 352.2
click at [345, 144] on div "1 P1 LC-D-MON 9 +1 CT C#4 G#1 4 P1 LC-L-MON 6 +2 CT C#5 G#1 10 P1 FN-D-MON 6 +1…" at bounding box center [204, 95] width 400 height 111
click at [82, 88] on div "19 P1 K-D-MON 3 CT C#5 G#2" at bounding box center [71, 90] width 122 height 5
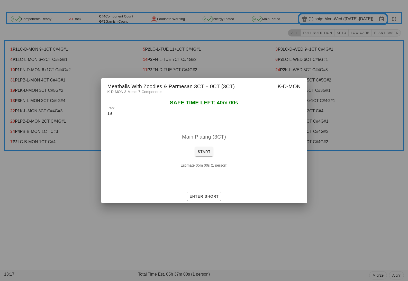
click at [220, 218] on div at bounding box center [204, 140] width 408 height 281
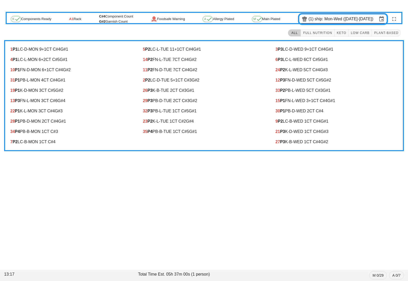
click at [335, 14] on div "(1) ship: Mon-Wed (Oct 13-Oct 15)" at bounding box center [343, 19] width 90 height 12
click at [335, 16] on input "ship: Mon-Wed (Oct 13-Oct 15)" at bounding box center [346, 19] width 63 height 8
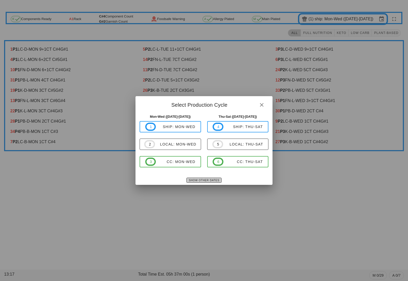
click at [213, 179] on span "Show Other Dates" at bounding box center [204, 180] width 31 height 3
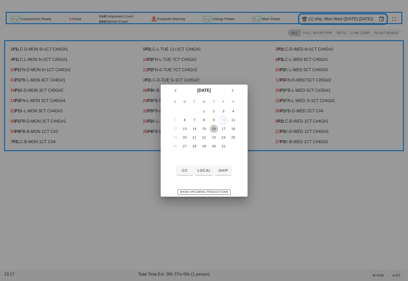
click at [214, 128] on div "16" at bounding box center [214, 129] width 8 height 4
click at [204, 172] on span "local" at bounding box center [204, 170] width 14 height 4
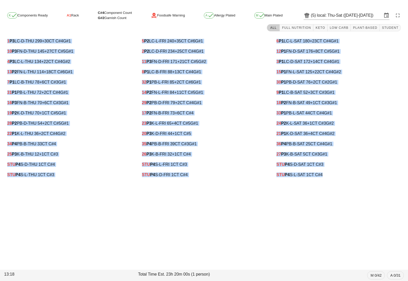
drag, startPoint x: 4, startPoint y: 39, endPoint x: 338, endPoint y: 184, distance: 363.7
click at [338, 184] on div "K Components Ready A1 Rack C#4 Component Count G#2 Garnish Count Foodsafe Warni…" at bounding box center [204, 95] width 408 height 179
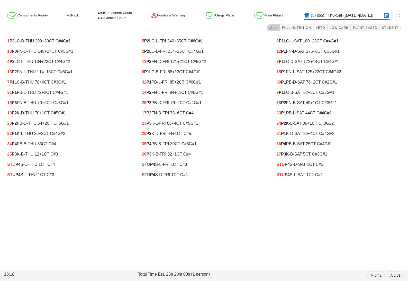
click at [356, 14] on input "local: Thu-Sat (Oct 16-Oct 18)" at bounding box center [349, 15] width 65 height 8
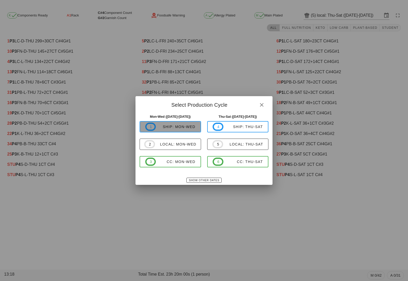
click at [174, 128] on div "ship: Mon-Wed" at bounding box center [176, 127] width 40 height 4
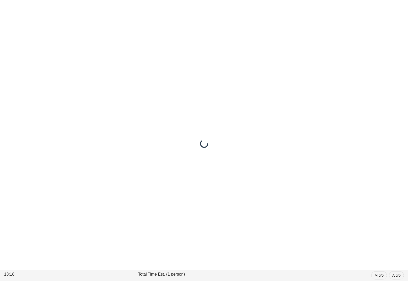
click at [322, 31] on div at bounding box center [204, 143] width 408 height 275
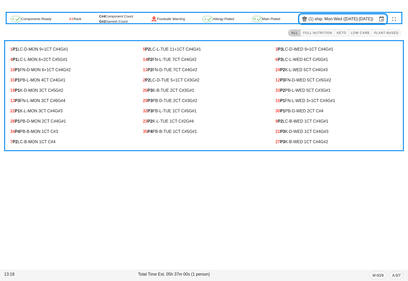
click at [316, 15] on input "ship: Mon-Wed (Oct 13-Oct 15)" at bounding box center [346, 19] width 63 height 8
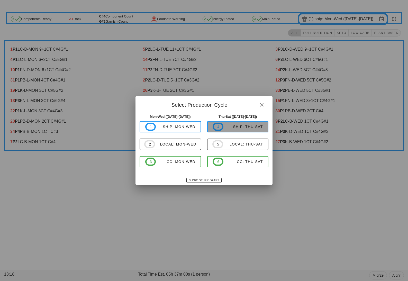
click at [232, 126] on div "ship: Thu-Sat" at bounding box center [243, 127] width 40 height 4
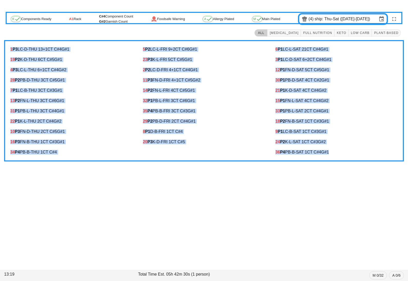
drag, startPoint x: 8, startPoint y: 48, endPoint x: 343, endPoint y: 158, distance: 351.9
click at [343, 158] on div "1 P3 LC-D-THU 13 +1 CT C#4 G#1 19 P2 K-D-THU 6 CT C#5 G#1 4 P3 LC-L-THU 6 +1 CT…" at bounding box center [204, 100] width 400 height 121
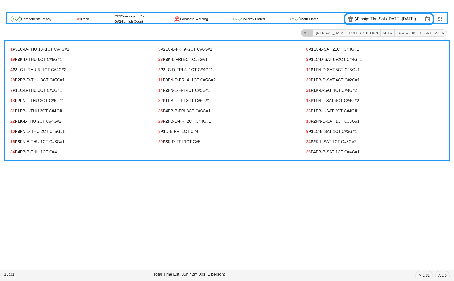
click at [245, 87] on div "14 P2 FN-L-FRI 4 CT C#5 G#1" at bounding box center [227, 90] width 146 height 10
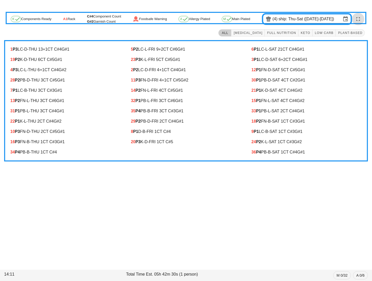
click at [358, 16] on icon "button" at bounding box center [358, 19] width 6 height 6
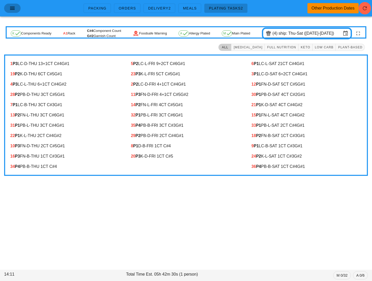
click at [11, 9] on icon "button" at bounding box center [12, 8] width 6 height 6
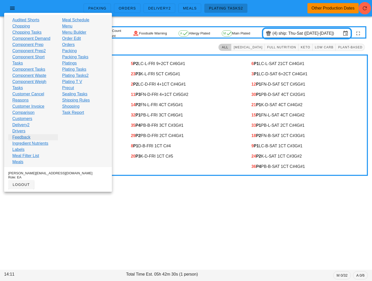
click at [28, 138] on link "Feedback" at bounding box center [21, 137] width 18 height 6
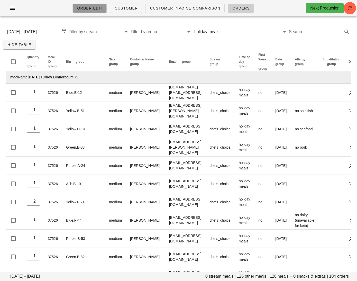
click at [97, 9] on span "Order Edit" at bounding box center [90, 8] width 26 height 4
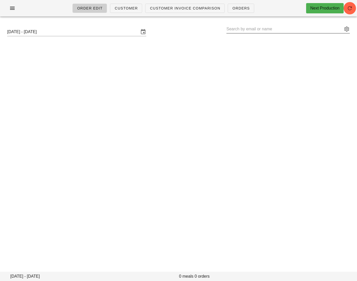
type input "Sunwoo Park (sunwoo@sunwoopark.com)"
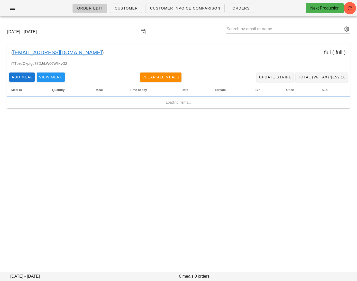
click at [264, 31] on input "text" at bounding box center [285, 29] width 116 height 8
paste input "uliannanemeth@hotmail.com"
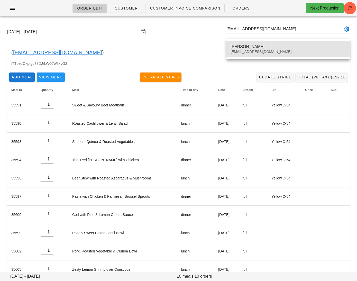
click at [246, 47] on div "Shirley McAuley" at bounding box center [288, 46] width 115 height 5
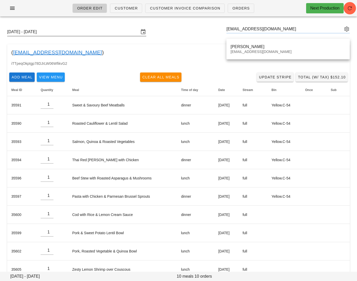
type input "Shirley McAuley (Juliannanemeth@hotmail.com)"
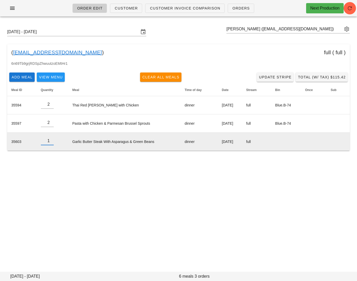
click at [51, 142] on input "1" at bounding box center [47, 141] width 13 height 8
type input "0"
click at [51, 142] on input "0" at bounding box center [47, 141] width 13 height 8
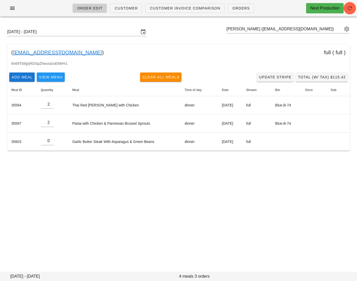
click at [171, 184] on div "Order Edit Customer Customer Invoice Comparison Orders Next Production Sunday O…" at bounding box center [178, 140] width 357 height 281
click at [273, 68] on div "6n69Tb9grjRDSpZhwuutzoEMtHr1" at bounding box center [178, 66] width 343 height 10
click at [274, 77] on span "Update Stripe" at bounding box center [277, 77] width 33 height 4
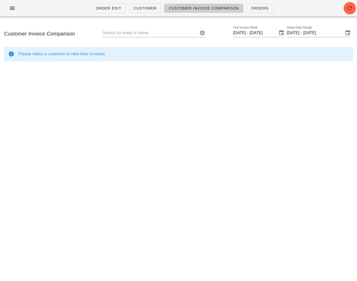
type input "Shirley McAuley (Juliannanemeth@hotmail.com)"
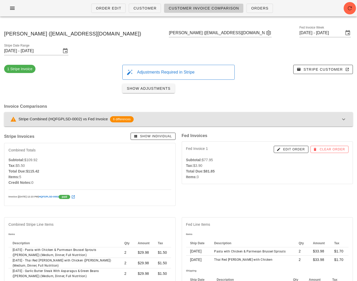
click at [262, 116] on div "Stripe Combined (HQFGPLSD-0002) vs Fed Invoice 6 differences" at bounding box center [175, 119] width 330 height 6
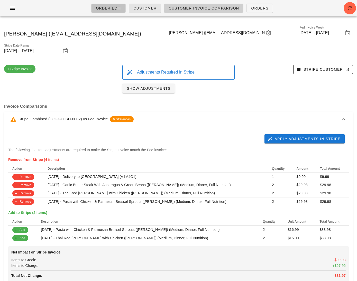
click at [117, 9] on span "Order Edit" at bounding box center [109, 8] width 26 height 4
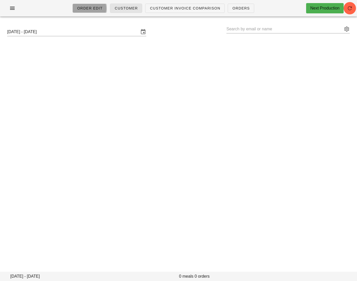
type input "Shirley McAuley (Juliannanemeth@hotmail.com)"
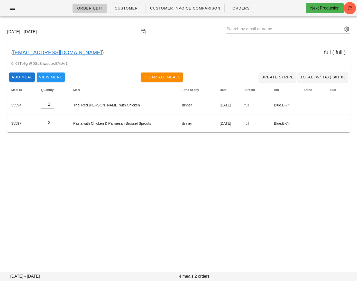
click at [259, 30] on input "text" at bounding box center [285, 29] width 116 height 8
paste input "ashleydhaliwal@gmail.com>"
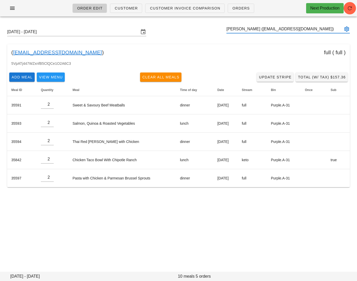
type input "[PERSON_NAME] ([EMAIL_ADDRESS][DOMAIN_NAME])"
click at [57, 46] on div "( ashleydhaliwal@gmail.com ) full ( full )" at bounding box center [178, 52] width 343 height 16
click at [57, 52] on link "[EMAIL_ADDRESS][DOMAIN_NAME]" at bounding box center [57, 52] width 89 height 8
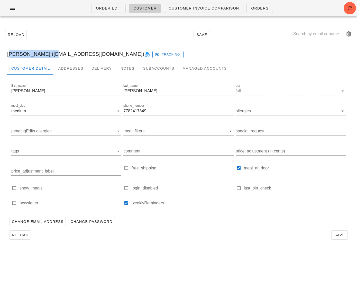
drag, startPoint x: 46, startPoint y: 57, endPoint x: 8, endPoint y: 57, distance: 37.8
click at [8, 57] on div "Ashley Dhaliwal (ashleydhaliwal@gmail.com) Tracking" at bounding box center [178, 54] width 351 height 16
copy div "Ashley Dhaliwal"
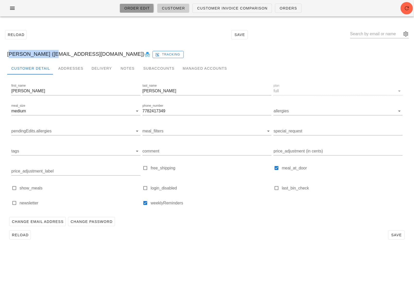
click at [137, 6] on span "Order Edit" at bounding box center [137, 8] width 26 height 4
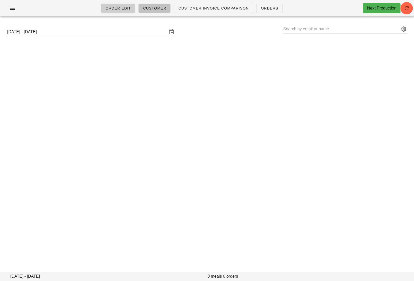
click at [148, 11] on link "Customer" at bounding box center [154, 8] width 32 height 9
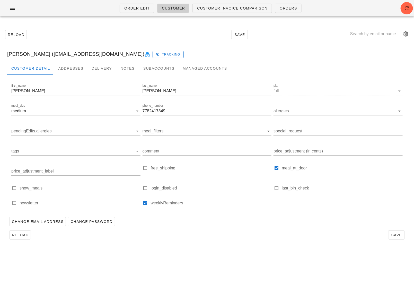
click at [357, 32] on input "text" at bounding box center [375, 34] width 51 height 8
paste input "gurmohitkahlon@gmail.com"
type input "gurmohitkahlon@gmail.com"
drag, startPoint x: 47, startPoint y: 54, endPoint x: 6, endPoint y: 56, distance: 40.1
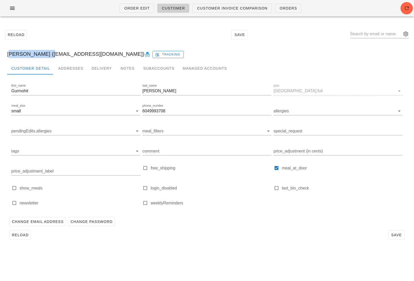
click at [6, 56] on div "Gurmohit Kahlon (gurmohitkahlon@gmail.com) Tracking" at bounding box center [207, 54] width 408 height 16
copy div "Gurmohit Kahlon"
drag, startPoint x: 173, startPoint y: 109, endPoint x: 142, endPoint y: 111, distance: 31.1
click at [143, 111] on input "6049993708" at bounding box center [206, 111] width 129 height 8
click at [74, 68] on div "Addresses" at bounding box center [70, 68] width 33 height 12
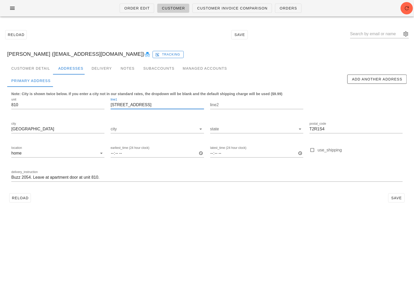
drag, startPoint x: 157, startPoint y: 105, endPoint x: 110, endPoint y: 106, distance: 46.8
click at [110, 106] on div "line1 188 15 AVENUE SW" at bounding box center [156, 106] width 99 height 24
drag, startPoint x: 329, startPoint y: 128, endPoint x: 300, endPoint y: 128, distance: 29.6
click at [300, 128] on div "unit 810 line1 188 15 AVENUE SW line2 city CALGARY city state postal_code T2R1S…" at bounding box center [206, 142] width 397 height 97
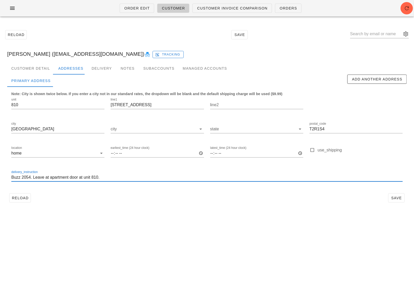
drag, startPoint x: 104, startPoint y: 176, endPoint x: -6, endPoint y: 176, distance: 110.1
click at [0, 176] on html "Order Edit Customer Customer Invoice Comparison Orders Reload Save Gurmohit Kah…" at bounding box center [207, 140] width 414 height 281
click at [357, 31] on input "text" at bounding box center [375, 34] width 51 height 8
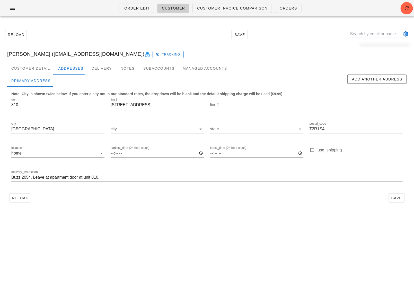
paste input "ryfwei@gmail.com"
type input "ryfwei@gmail.com"
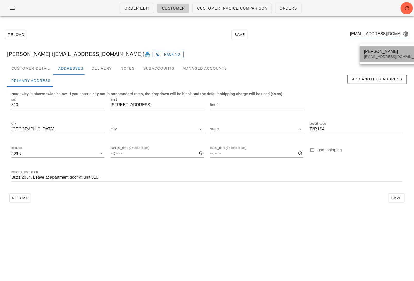
click at [357, 54] on div "Ryan Wei ryfwei@gmail.com" at bounding box center [394, 54] width 61 height 16
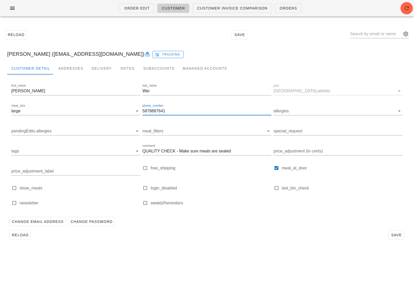
drag, startPoint x: 170, startPoint y: 110, endPoint x: 142, endPoint y: 110, distance: 27.8
click at [142, 110] on input "5878887641" at bounding box center [206, 111] width 129 height 8
click at [76, 70] on div "Addresses" at bounding box center [70, 68] width 33 height 12
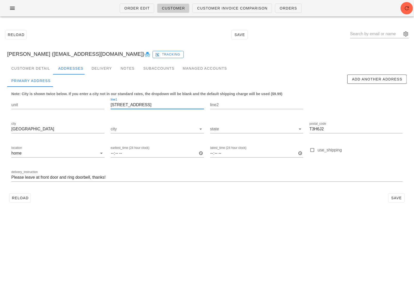
drag, startPoint x: 140, startPoint y: 104, endPoint x: 107, endPoint y: 107, distance: 32.5
click at [107, 107] on div "line1 2208 77 St SW" at bounding box center [156, 106] width 99 height 24
drag, startPoint x: 331, startPoint y: 130, endPoint x: 303, endPoint y: 130, distance: 28.0
click at [303, 130] on div "unit line1 2208 77 St SW line2 city Calgary city state postal_code T3H6J2 locat…" at bounding box center [206, 142] width 397 height 97
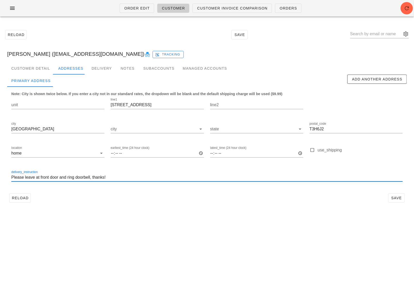
click at [115, 177] on input "Please leave at front door and ring doorbell, thanks!" at bounding box center [206, 177] width 391 height 8
drag, startPoint x: 92, startPoint y: 178, endPoint x: 24, endPoint y: 178, distance: 67.9
click at [24, 178] on input "Please leave at front door and ring doorbell, thanks!" at bounding box center [206, 177] width 391 height 8
click at [121, 104] on input "[STREET_ADDRESS]" at bounding box center [157, 105] width 93 height 8
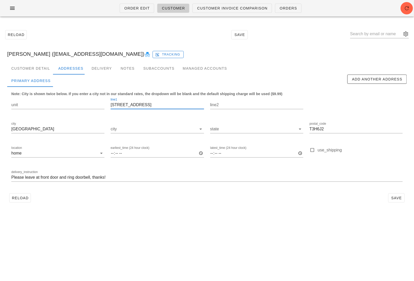
drag, startPoint x: 145, startPoint y: 106, endPoint x: 110, endPoint y: 106, distance: 35.2
click at [110, 106] on div "line1 2208 77 St SW" at bounding box center [156, 106] width 99 height 24
drag, startPoint x: 327, startPoint y: 129, endPoint x: 306, endPoint y: 129, distance: 20.6
click at [308, 129] on div "postal_code T3H6J2" at bounding box center [355, 130] width 99 height 24
drag, startPoint x: 121, startPoint y: 105, endPoint x: 105, endPoint y: 105, distance: 15.4
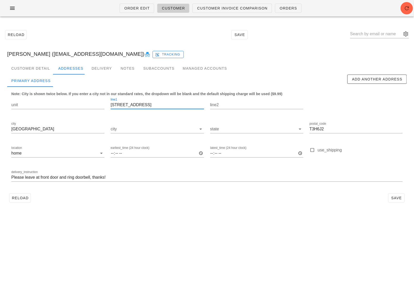
click at [106, 105] on div "unit line1 2208 77 St SW line2 city Calgary city state postal_code T3H6J2 locat…" at bounding box center [206, 142] width 397 height 97
click at [66, 104] on input "unit" at bounding box center [57, 105] width 93 height 8
paste input "2208"
type input "2208"
drag, startPoint x: 121, startPoint y: 105, endPoint x: 107, endPoint y: 105, distance: 13.9
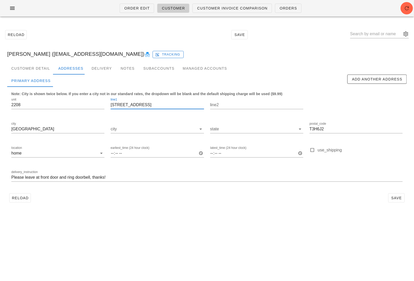
click at [114, 105] on input "2208 77 St SW" at bounding box center [157, 105] width 93 height 8
click at [107, 105] on div "line1 2208 77 St SW" at bounding box center [156, 106] width 99 height 24
drag, startPoint x: 142, startPoint y: 104, endPoint x: 97, endPoint y: 104, distance: 44.7
click at [98, 104] on div "unit 2208 line1 2208 77 St SW line2 city Calgary city state postal_code T3H6J2 …" at bounding box center [206, 142] width 397 height 97
click at [139, 106] on input "2208 77 St SW" at bounding box center [157, 105] width 93 height 8
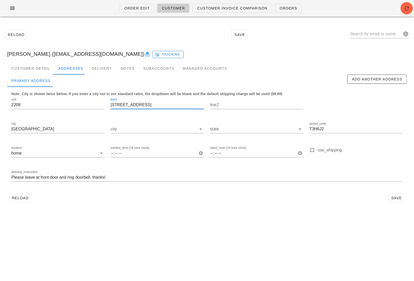
drag, startPoint x: 140, startPoint y: 105, endPoint x: 121, endPoint y: 105, distance: 19.0
click at [121, 105] on input "2208 77 St SW" at bounding box center [157, 105] width 93 height 8
click at [120, 104] on input "2208 77 St SW" at bounding box center [157, 105] width 93 height 8
drag, startPoint x: 330, startPoint y: 131, endPoint x: 299, endPoint y: 131, distance: 30.9
click at [299, 131] on div "unit 2208 line1 2208 77 St SW line2 city Calgary city state postal_code T3H6J2 …" at bounding box center [206, 142] width 397 height 97
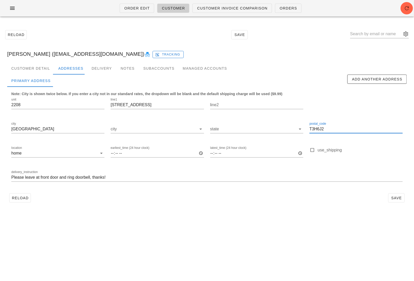
click at [39, 40] on div "Reload Save" at bounding box center [207, 35] width 408 height 22
drag, startPoint x: 28, startPoint y: 55, endPoint x: 8, endPoint y: 55, distance: 20.3
click at [8, 55] on div "Ryan Wei (ryfwei@gmail.com) Tracking" at bounding box center [207, 54] width 408 height 16
copy div "Ryan We"
click at [23, 54] on div "Ryan Wei (ryfwei@gmail.com) Tracking" at bounding box center [207, 54] width 408 height 16
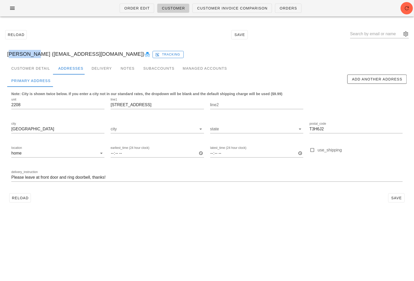
drag, startPoint x: 30, startPoint y: 55, endPoint x: 2, endPoint y: 55, distance: 28.3
click at [2, 55] on div "Reload Save Ryan Wei (ryfwei@gmail.com) Tracking Customer Detail Addresses Deli…" at bounding box center [207, 116] width 414 height 191
copy div "Ryan Wei"
drag, startPoint x: 143, startPoint y: 103, endPoint x: 105, endPoint y: 103, distance: 38.3
click at [105, 103] on div "unit 2208 line1 2208 77 St SW line2 city Calgary city state postal_code T3H6J2 …" at bounding box center [206, 142] width 397 height 97
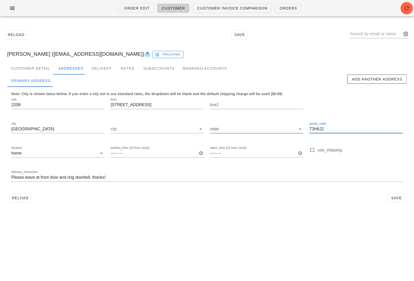
drag, startPoint x: 327, startPoint y: 129, endPoint x: 301, endPoint y: 128, distance: 26.5
click at [301, 129] on div "unit 2208 line1 2208 77 St SW line2 city Calgary city state postal_code T3H6J2 …" at bounding box center [206, 142] width 397 height 97
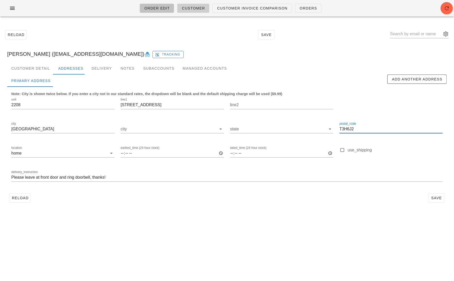
drag, startPoint x: 154, startPoint y: 6, endPoint x: 168, endPoint y: 11, distance: 15.2
click at [154, 6] on span "Order Edit" at bounding box center [157, 8] width 26 height 4
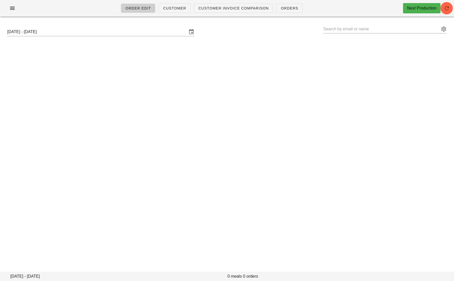
type input "[PERSON_NAME] ([EMAIL_ADDRESS][DOMAIN_NAME])"
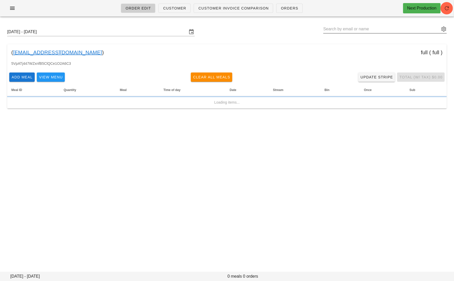
click at [345, 31] on input "text" at bounding box center [381, 29] width 116 height 8
paste input "[PERSON_NAME][EMAIL_ADDRESS][DOMAIN_NAME]"
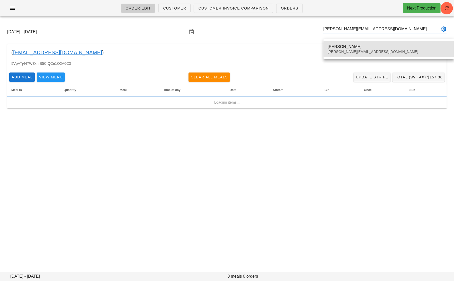
click at [344, 46] on div "[PERSON_NAME]" at bounding box center [389, 46] width 122 height 5
click at [336, 52] on div "[PERSON_NAME][EMAIL_ADDRESS][DOMAIN_NAME]" at bounding box center [389, 52] width 122 height 4
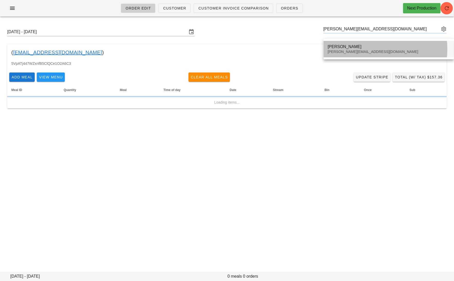
type input "[PERSON_NAME] ([PERSON_NAME][EMAIL_ADDRESS][DOMAIN_NAME])"
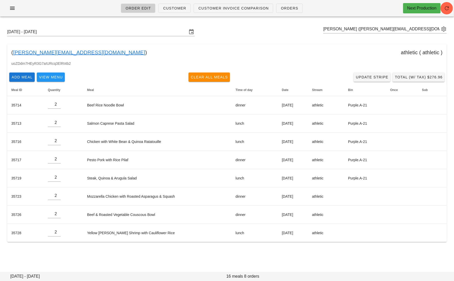
click at [41, 53] on link "[PERSON_NAME][EMAIL_ADDRESS][DOMAIN_NAME]" at bounding box center [79, 52] width 132 height 8
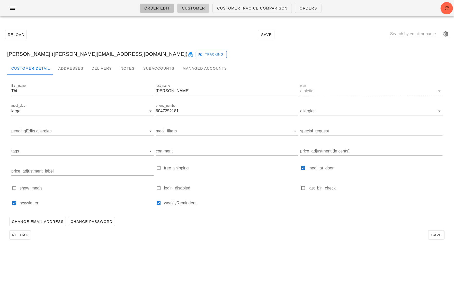
click at [155, 7] on span "Order Edit" at bounding box center [157, 8] width 26 height 4
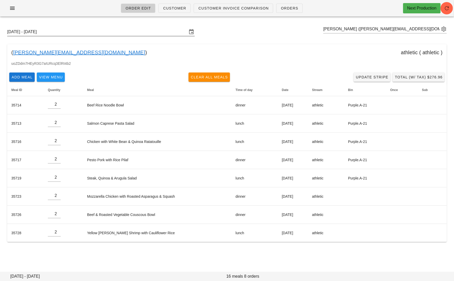
click at [114, 31] on input "[DATE] - [DATE]" at bounding box center [97, 32] width 180 height 8
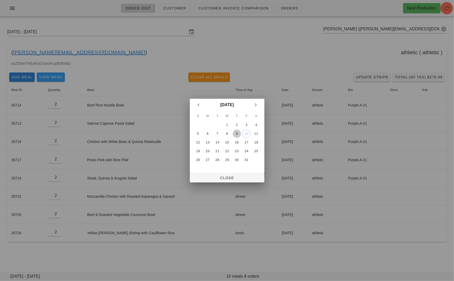
click at [237, 130] on button "9" at bounding box center [236, 134] width 8 height 8
click at [224, 176] on span "Close" at bounding box center [227, 178] width 66 height 4
type input "[DATE] - [DATE]"
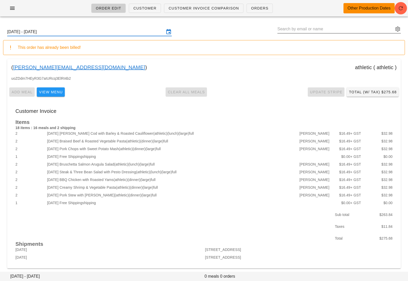
click at [337, 28] on input "text" at bounding box center [335, 29] width 116 height 8
type input "[PERSON_NAME]"
click at [309, 34] on div at bounding box center [338, 32] width 123 height 14
click at [304, 30] on input "text" at bounding box center [335, 29] width 116 height 8
paste input "[EMAIL_ADDRESS][DOMAIN_NAME]"
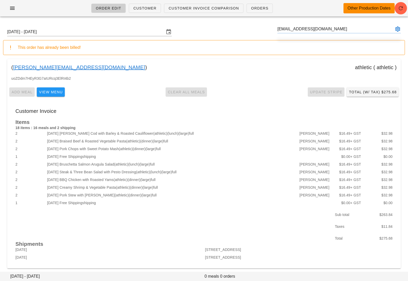
type input "[PERSON_NAME] ([EMAIL_ADDRESS][DOMAIN_NAME])"
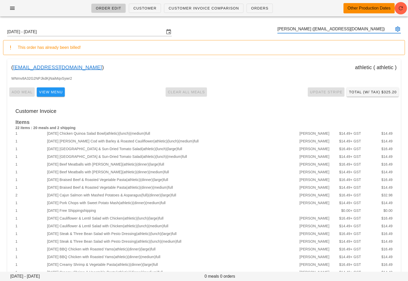
click at [62, 67] on link "[EMAIL_ADDRESS][DOMAIN_NAME]" at bounding box center [57, 67] width 89 height 8
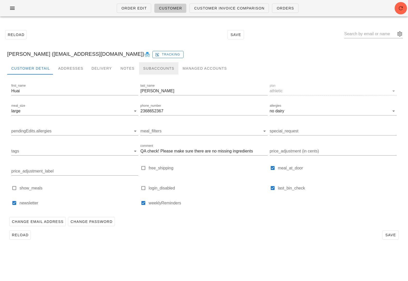
click at [146, 67] on div "Subaccounts" at bounding box center [158, 68] width 39 height 12
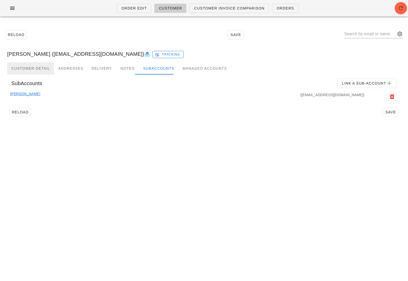
click at [35, 69] on div "Customer Detail" at bounding box center [30, 68] width 47 height 12
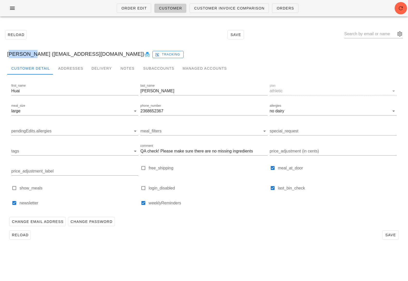
drag, startPoint x: 26, startPoint y: 54, endPoint x: 6, endPoint y: 54, distance: 19.8
click at [6, 54] on div "[PERSON_NAME] ([EMAIL_ADDRESS][DOMAIN_NAME]) Tracking" at bounding box center [204, 54] width 402 height 16
copy div "[PERSON_NAME]"
click at [146, 70] on div "Subaccounts" at bounding box center [158, 68] width 39 height 12
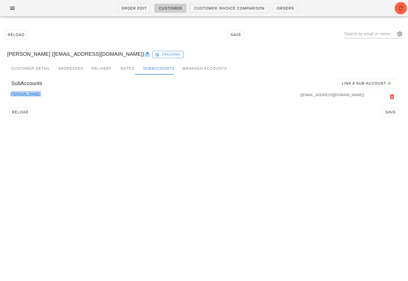
drag, startPoint x: 22, startPoint y: 94, endPoint x: 7, endPoint y: 94, distance: 14.7
click at [7, 94] on div "[PERSON_NAME] ([EMAIL_ADDRESS][DOMAIN_NAME])" at bounding box center [204, 98] width 394 height 14
copy link "[PERSON_NAME]"
click at [40, 68] on div "Customer Detail" at bounding box center [30, 68] width 47 height 12
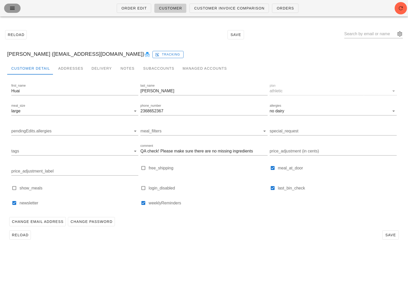
click at [8, 9] on span "button" at bounding box center [12, 8] width 8 height 6
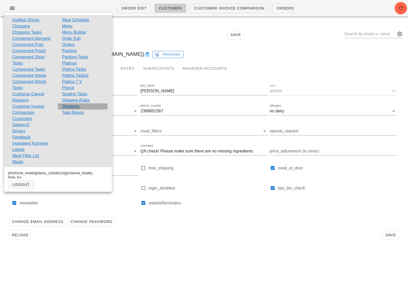
click at [74, 107] on link "Shopping" at bounding box center [70, 106] width 17 height 6
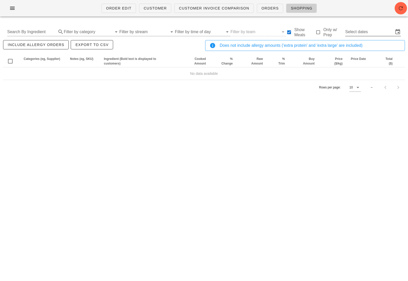
click at [376, 34] on input "Select dates" at bounding box center [369, 32] width 48 height 8
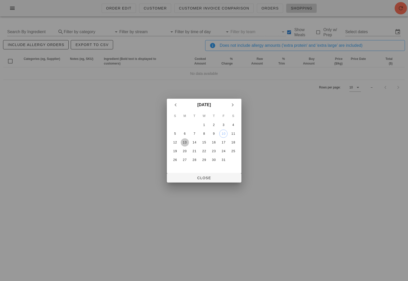
click at [185, 142] on div "13" at bounding box center [185, 143] width 8 height 4
click at [233, 141] on div "18" at bounding box center [233, 143] width 8 height 4
click at [184, 141] on div "13" at bounding box center [185, 143] width 8 height 4
click at [206, 141] on div "15" at bounding box center [204, 143] width 8 height 4
click at [213, 141] on div "16" at bounding box center [214, 143] width 8 height 4
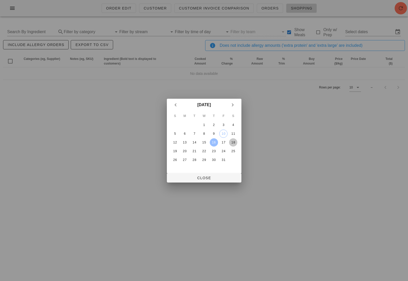
click at [237, 143] on div "18" at bounding box center [233, 143] width 8 height 4
click at [212, 178] on span "Close" at bounding box center [204, 178] width 66 height 4
type input "[DATE] - [DATE]"
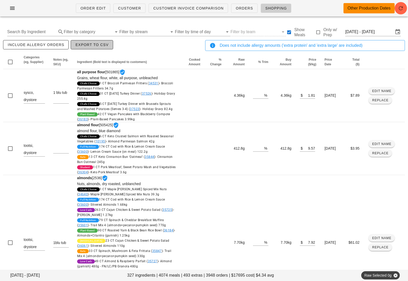
click at [99, 43] on span "Export to CSV" at bounding box center [91, 45] width 33 height 4
click at [364, 31] on input "Thu Oct 16 - Sat Oct 18" at bounding box center [369, 32] width 48 height 8
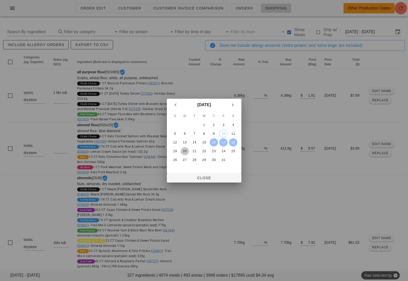
click at [185, 150] on div "20" at bounding box center [185, 151] width 8 height 4
click at [231, 150] on div "25" at bounding box center [233, 151] width 8 height 4
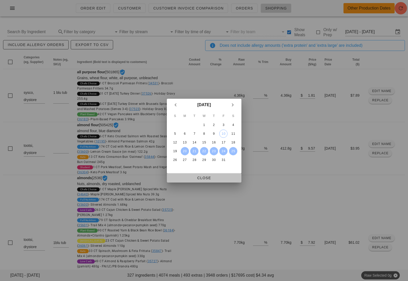
click at [205, 176] on span "Close" at bounding box center [204, 178] width 66 height 4
type input "[DATE] - [DATE]"
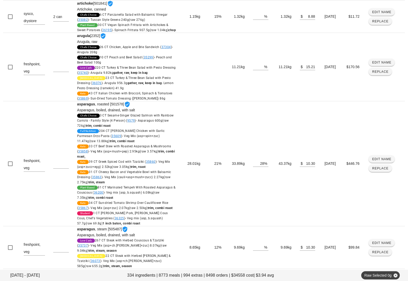
scroll to position [775, 0]
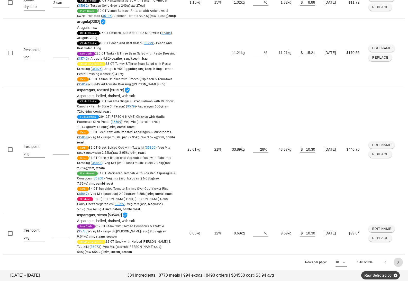
click at [401, 261] on icon "Next page" at bounding box center [398, 262] width 6 height 6
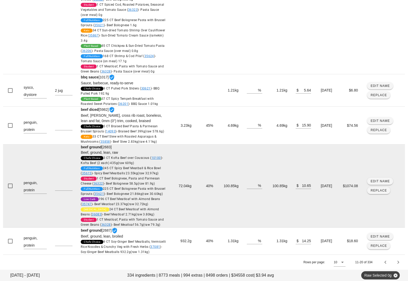
scroll to position [562, 0]
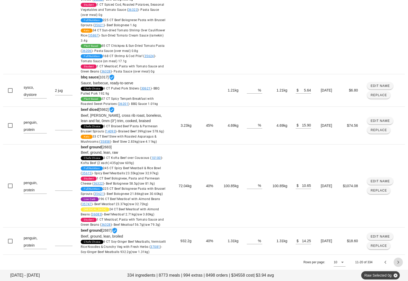
click at [398, 261] on icon "Next page" at bounding box center [398, 262] width 6 height 6
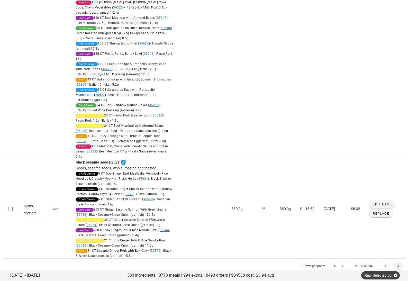
scroll to position [1804, 0]
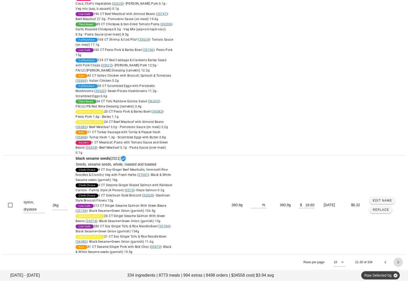
click at [398, 262] on icon "Next page" at bounding box center [398, 262] width 6 height 6
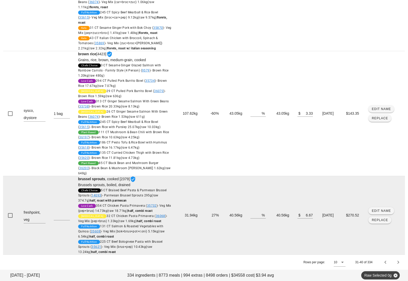
scroll to position [508, 0]
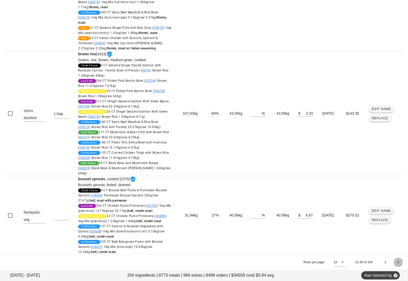
click at [397, 263] on icon "Next page" at bounding box center [398, 262] width 6 height 6
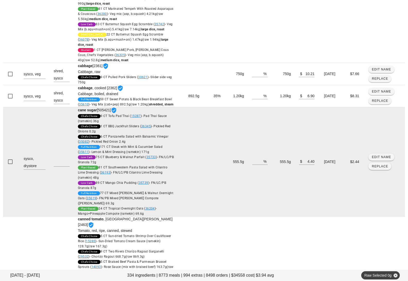
scroll to position [646, 0]
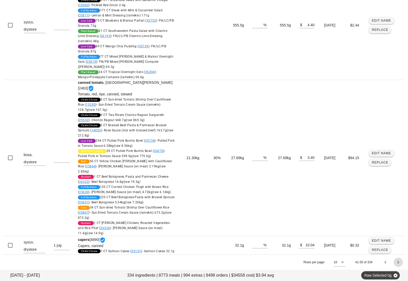
click at [398, 263] on icon "Next page" at bounding box center [398, 262] width 6 height 6
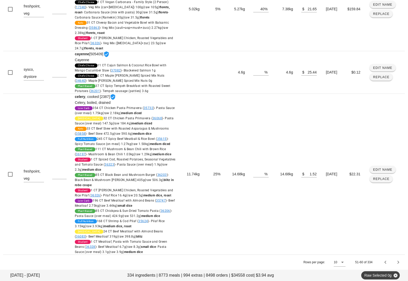
scroll to position [945, 0]
click at [397, 263] on icon "Next page" at bounding box center [398, 262] width 6 height 6
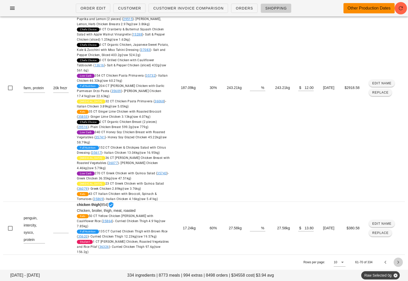
scroll to position [744, 0]
click at [396, 263] on icon "Next page" at bounding box center [398, 262] width 6 height 6
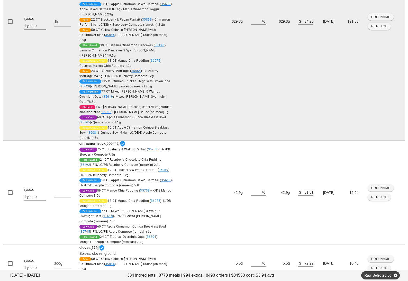
scroll to position [888, 0]
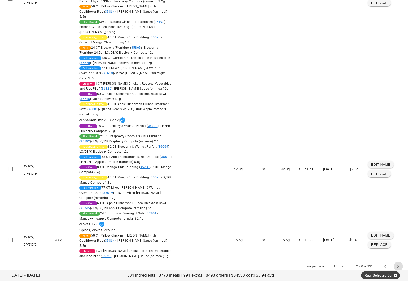
click at [398, 263] on icon "Next page" at bounding box center [398, 266] width 6 height 6
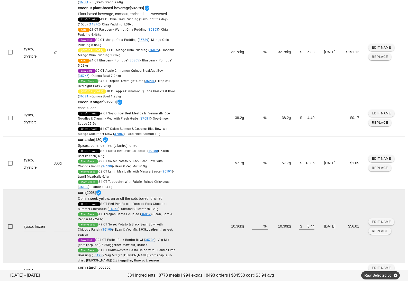
scroll to position [481, 0]
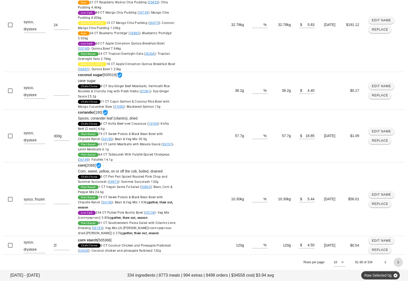
click at [400, 261] on icon "Next page" at bounding box center [398, 262] width 6 height 6
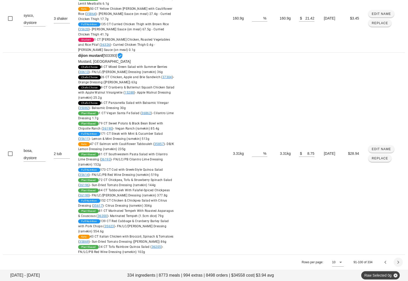
scroll to position [1061, 0]
click at [398, 263] on icon "Next page" at bounding box center [398, 262] width 6 height 6
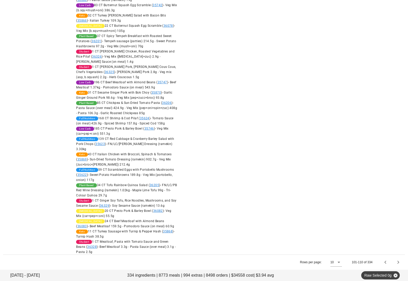
scroll to position [1882, 0]
click at [397, 263] on icon "Next page" at bounding box center [398, 262] width 6 height 6
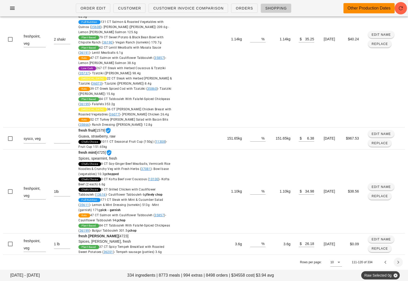
scroll to position [844, 0]
click at [397, 264] on icon "Next page" at bounding box center [398, 262] width 6 height 6
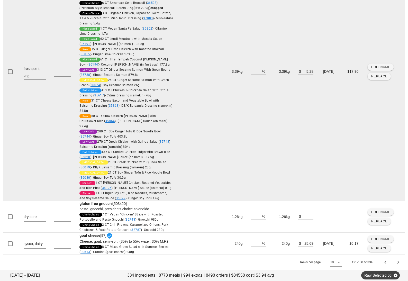
scroll to position [1529, 0]
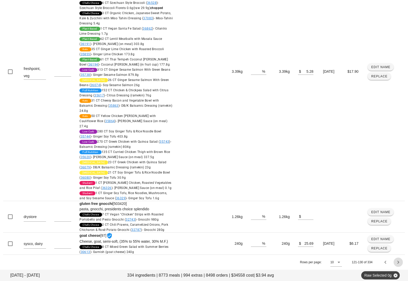
click at [398, 264] on icon "Next page" at bounding box center [398, 262] width 6 height 6
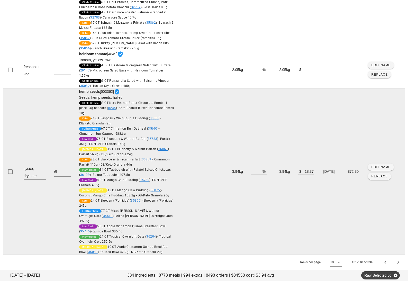
scroll to position [861, 0]
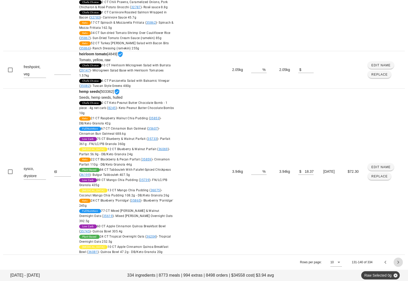
click at [399, 263] on icon "Next page" at bounding box center [398, 262] width 6 height 6
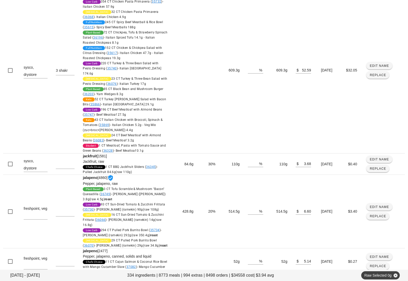
scroll to position [344, 0]
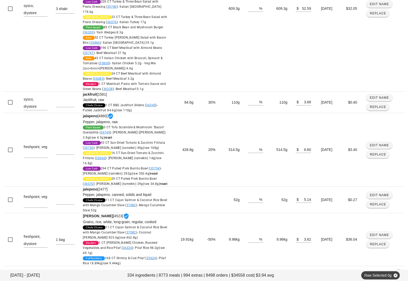
click at [395, 270] on span "Next page" at bounding box center [398, 273] width 9 height 6
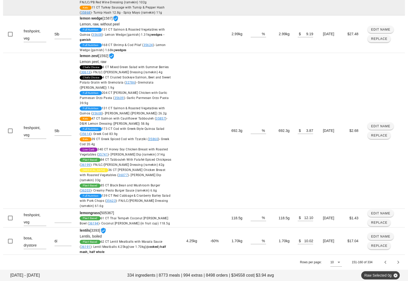
scroll to position [1074, 0]
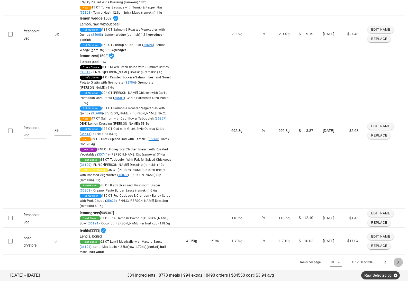
click at [399, 263] on icon "Next page" at bounding box center [398, 262] width 6 height 6
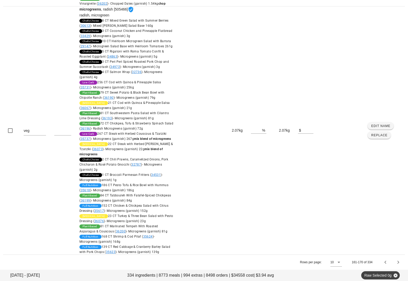
scroll to position [1304, 0]
click at [399, 264] on icon "Next page" at bounding box center [398, 262] width 6 height 6
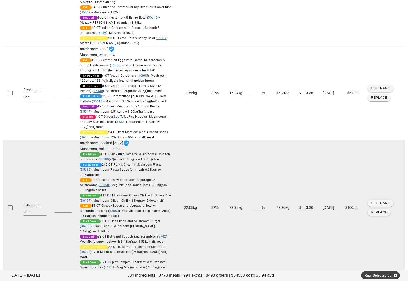
scroll to position [1036, 0]
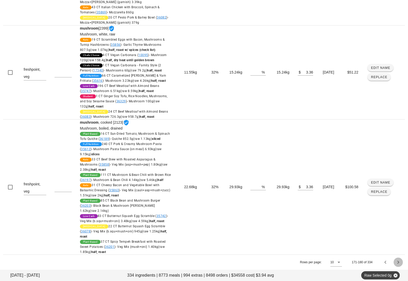
click at [401, 266] on button "Next page" at bounding box center [398, 262] width 9 height 9
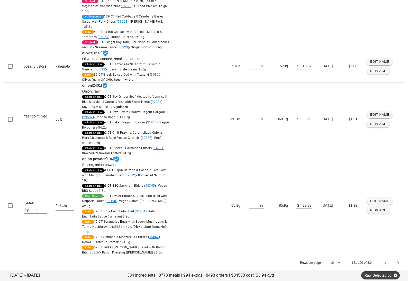
scroll to position [668, 0]
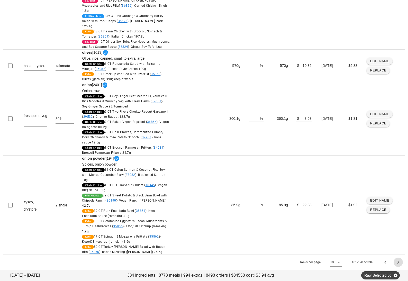
click at [398, 262] on icon "Next page" at bounding box center [398, 262] width 6 height 6
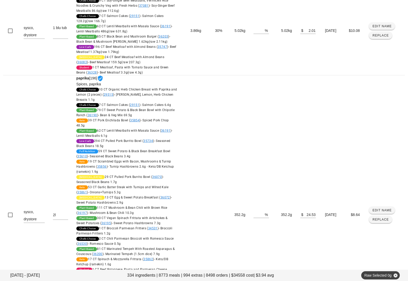
scroll to position [1197, 0]
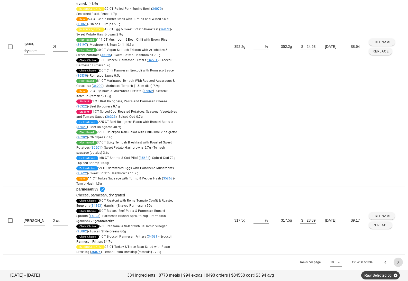
click at [397, 263] on icon "Next page" at bounding box center [398, 262] width 6 height 6
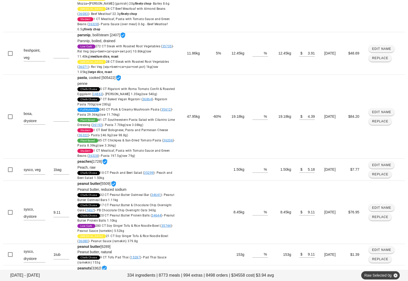
scroll to position [1170, 0]
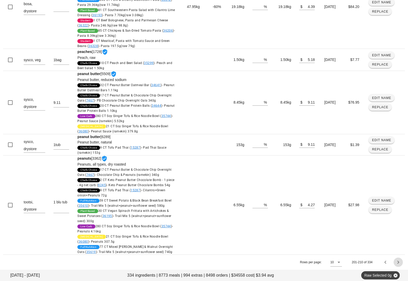
click at [398, 264] on icon "Next page" at bounding box center [398, 262] width 6 height 6
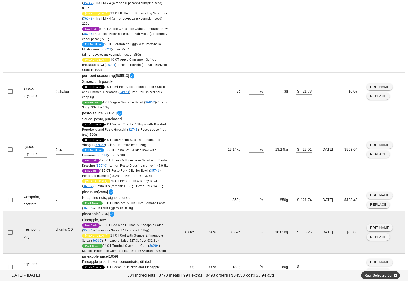
scroll to position [448, 0]
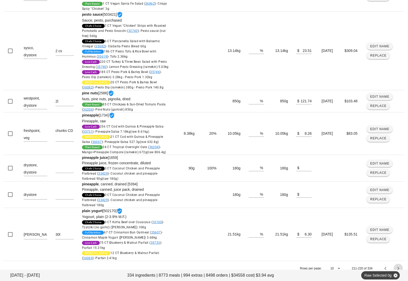
click at [398, 265] on icon "Next page" at bounding box center [398, 268] width 6 height 6
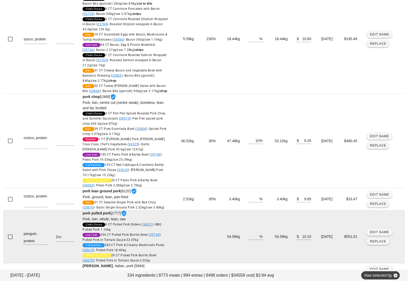
scroll to position [375, 0]
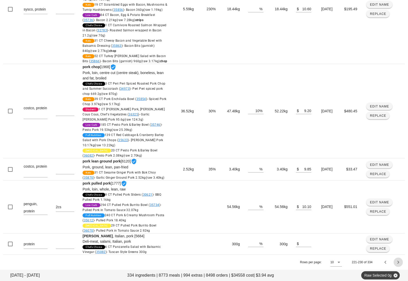
click at [398, 265] on icon "Next page" at bounding box center [398, 262] width 6 height 6
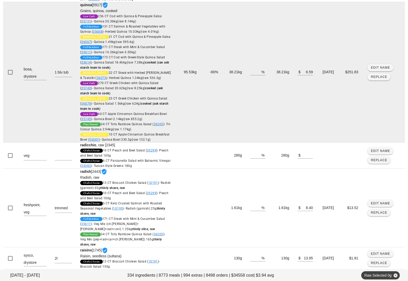
scroll to position [582, 0]
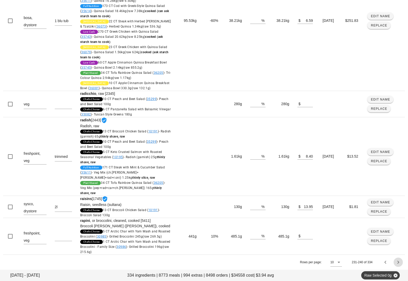
click at [397, 262] on icon "Next page" at bounding box center [398, 262] width 6 height 6
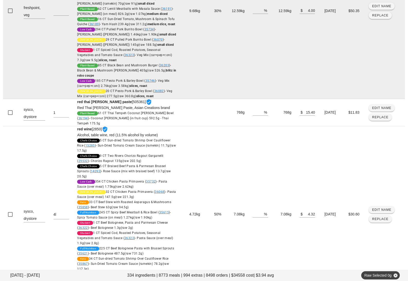
scroll to position [811, 0]
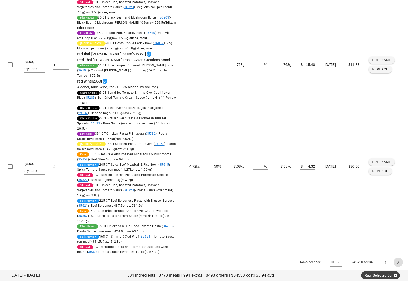
click at [396, 260] on icon "Next page" at bounding box center [398, 262] width 6 height 6
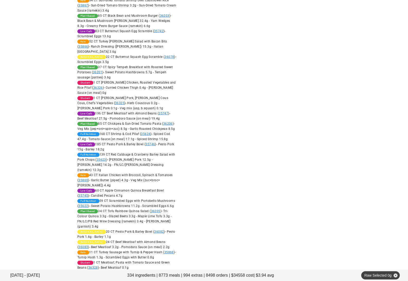
scroll to position [2056, 0]
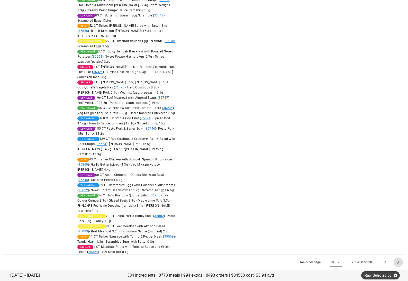
click at [399, 262] on icon "Next page" at bounding box center [398, 262] width 6 height 6
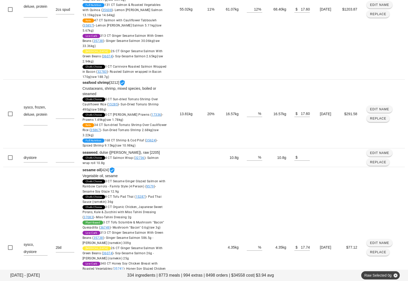
scroll to position [531, 0]
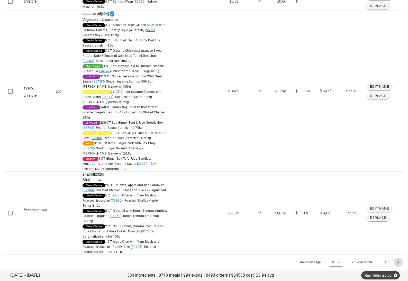
click at [399, 261] on icon "Next page" at bounding box center [398, 262] width 6 height 6
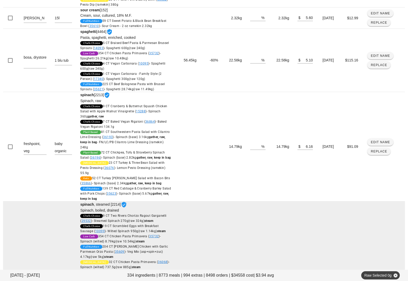
scroll to position [599, 0]
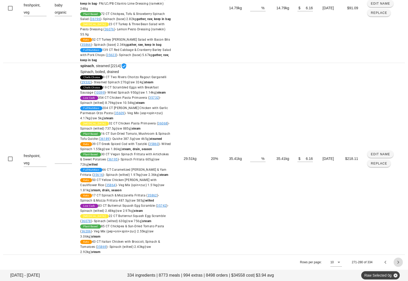
click at [399, 263] on icon "Next page" at bounding box center [398, 262] width 6 height 6
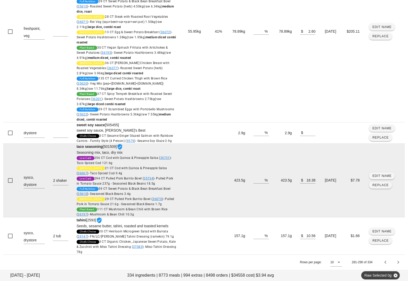
scroll to position [614, 0]
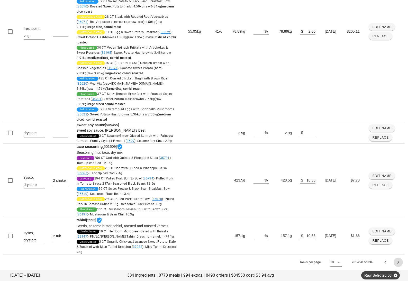
click at [397, 263] on icon "Next page" at bounding box center [398, 262] width 6 height 6
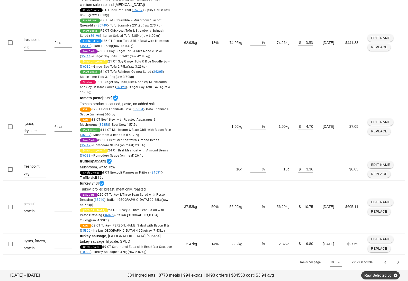
scroll to position [510, 0]
click at [397, 262] on icon "Next page" at bounding box center [398, 262] width 6 height 6
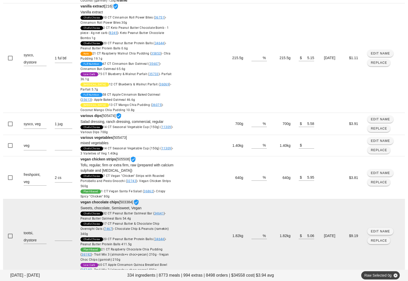
scroll to position [356, 0]
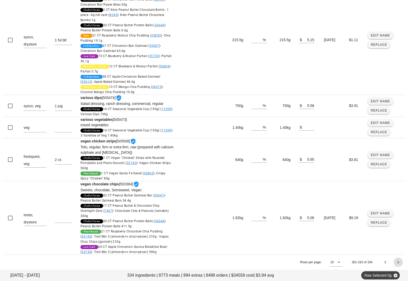
click at [398, 262] on icon "Next page" at bounding box center [398, 262] width 6 height 6
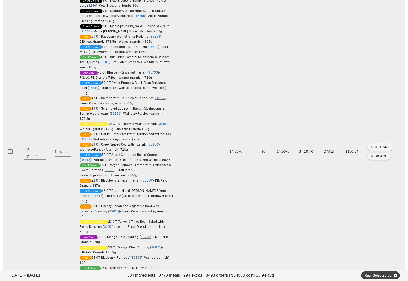
scroll to position [531, 0]
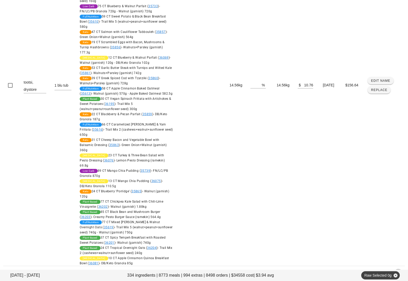
click at [398, 270] on icon "Next page" at bounding box center [398, 273] width 6 height 6
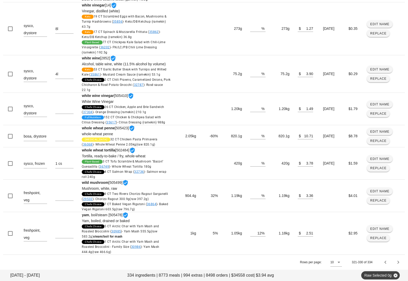
scroll to position [362, 0]
click at [398, 261] on icon "Next page" at bounding box center [398, 262] width 6 height 6
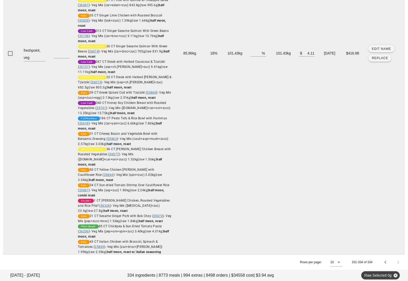
scroll to position [0, 0]
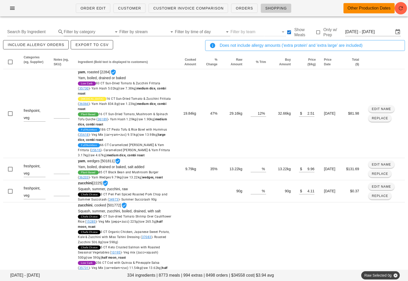
click at [89, 31] on input "Filter by category" at bounding box center [88, 32] width 48 height 8
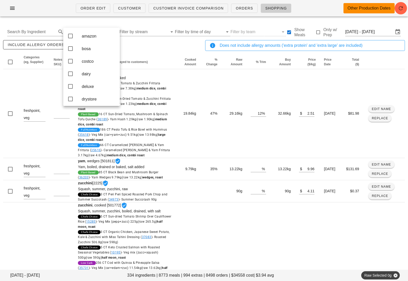
drag, startPoint x: 93, startPoint y: 76, endPoint x: 152, endPoint y: 46, distance: 66.6
click at [93, 76] on div "dairy" at bounding box center [99, 73] width 34 height 5
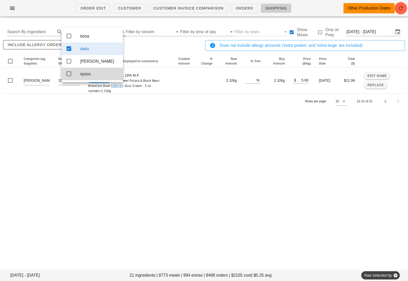
click at [138, 46] on div "include allergy orders Export to CSV" at bounding box center [103, 47] width 202 height 17
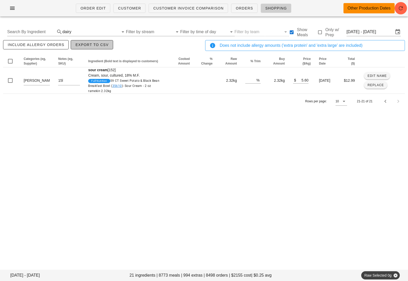
click at [80, 43] on span "Export to CSV" at bounding box center [91, 45] width 33 height 4
click at [115, 153] on div "Order Edit Customer Customer Invoice Comparison Orders Shopping Other Productio…" at bounding box center [204, 140] width 408 height 281
click at [94, 29] on input "text" at bounding box center [96, 32] width 46 height 8
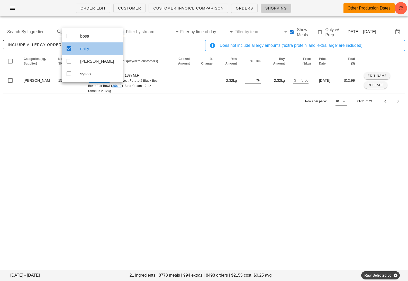
click at [89, 51] on div "dairy" at bounding box center [99, 48] width 39 height 5
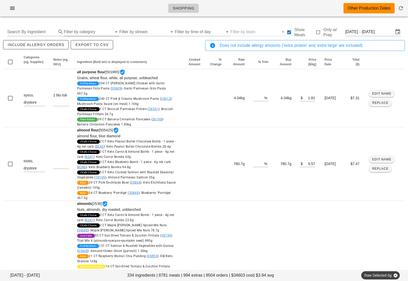
click at [96, 28] on input "Filter by category" at bounding box center [88, 32] width 48 height 8
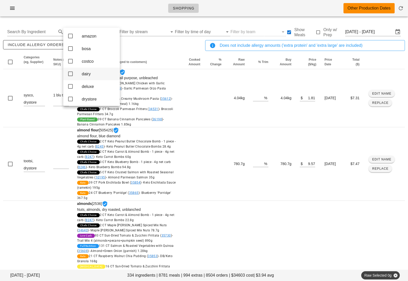
click at [92, 76] on div "dairy" at bounding box center [99, 73] width 34 height 5
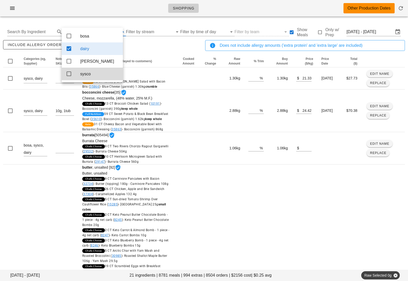
click at [146, 46] on div "include allergy orders Export to CSV" at bounding box center [103, 47] width 202 height 17
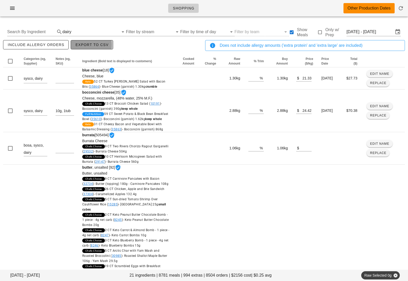
click at [98, 45] on span "Export to CSV" at bounding box center [91, 45] width 33 height 4
click at [99, 32] on input "text" at bounding box center [96, 32] width 46 height 8
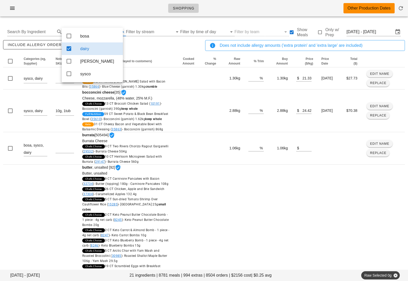
click at [100, 51] on div "dairy" at bounding box center [99, 48] width 39 height 5
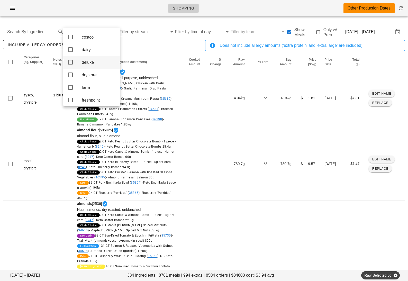
scroll to position [29, 0]
click at [92, 76] on div "drystore" at bounding box center [99, 70] width 34 height 11
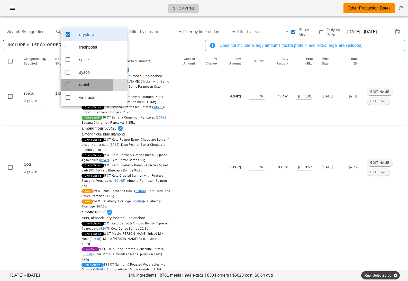
scroll to position [18, 0]
click at [148, 50] on div "include allergy orders Export to CSV" at bounding box center [103, 47] width 202 height 17
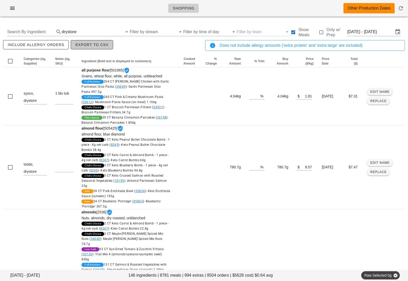
click at [87, 47] on span "Export to CSV" at bounding box center [91, 45] width 33 height 4
click at [97, 36] on div "drystore" at bounding box center [96, 32] width 68 height 8
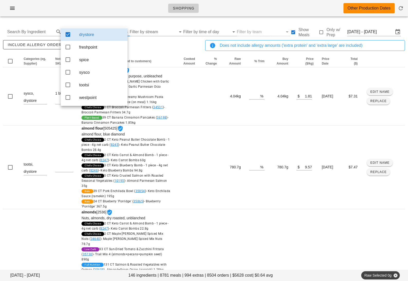
click at [95, 33] on div "drystore" at bounding box center [101, 34] width 44 height 5
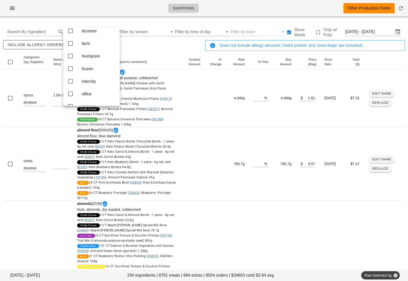
scroll to position [69, 0]
click at [91, 70] on div "frozen" at bounding box center [99, 68] width 34 height 5
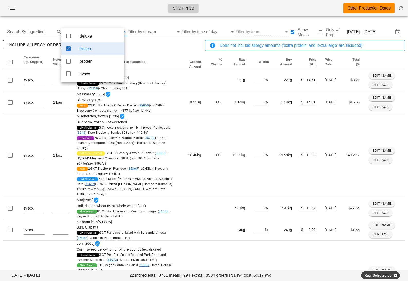
scroll to position [0, 0]
click at [141, 44] on div "include allergy orders Export to CSV" at bounding box center [103, 47] width 202 height 17
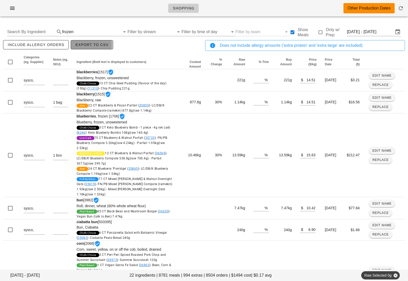
click at [96, 45] on span "Export to CSV" at bounding box center [91, 45] width 33 height 4
click at [100, 31] on input "text" at bounding box center [98, 32] width 46 height 8
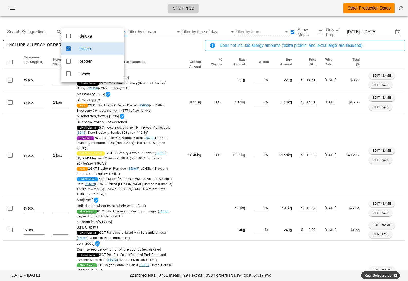
click at [105, 48] on div "frozen" at bounding box center [100, 48] width 41 height 5
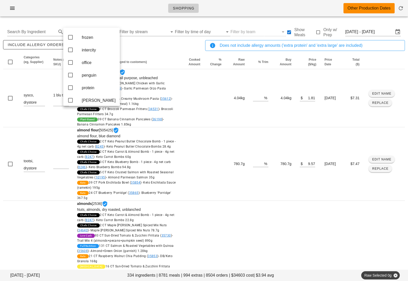
scroll to position [102, 0]
click at [90, 63] on div "office" at bounding box center [99, 60] width 34 height 5
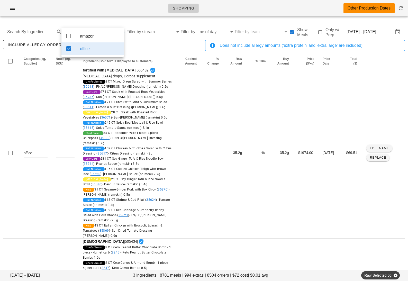
scroll to position [0, 0]
click at [129, 45] on div "include allergy orders Export to CSV" at bounding box center [103, 47] width 202 height 17
click at [93, 48] on button "Export to CSV" at bounding box center [92, 44] width 42 height 9
click at [105, 32] on input "text" at bounding box center [96, 32] width 46 height 8
click at [102, 50] on div "office" at bounding box center [100, 48] width 40 height 5
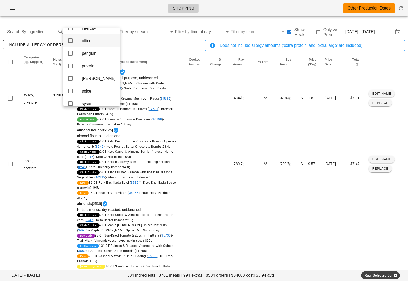
scroll to position [124, 0]
click at [94, 65] on div "protein" at bounding box center [99, 62] width 34 height 5
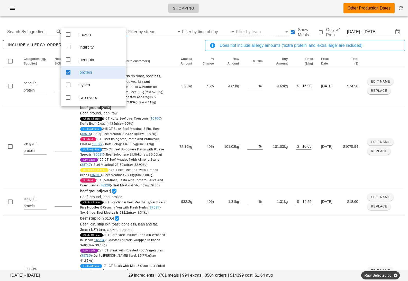
scroll to position [57, 0]
click at [138, 44] on div "include allergy orders Export to CSV" at bounding box center [103, 47] width 202 height 17
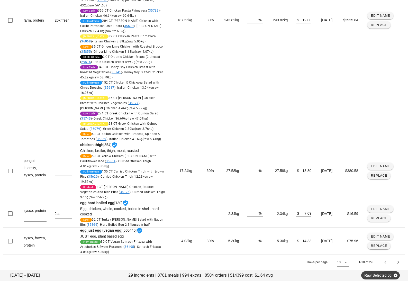
scroll to position [538, 0]
click at [400, 261] on icon "Next page" at bounding box center [398, 262] width 6 height 6
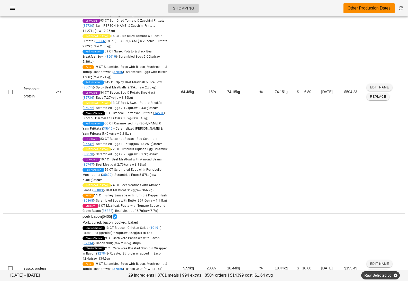
scroll to position [0, 0]
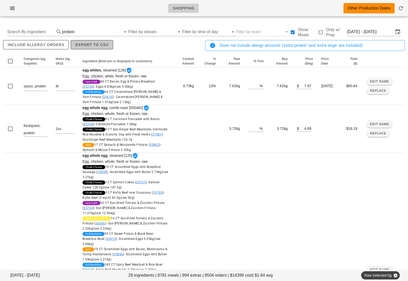
click at [95, 42] on button "Export to CSV" at bounding box center [92, 44] width 42 height 9
click at [100, 31] on input "text" at bounding box center [99, 32] width 46 height 8
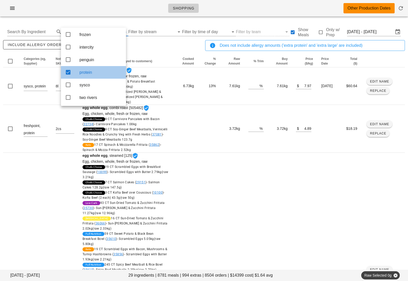
click at [106, 70] on div "protein" at bounding box center [100, 72] width 42 height 5
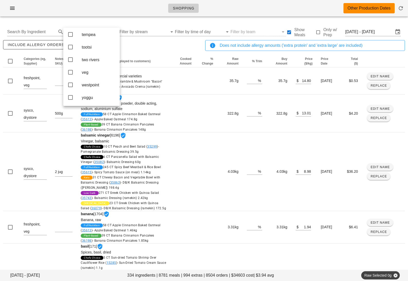
scroll to position [214, 0]
click at [96, 70] on div "veg" at bounding box center [99, 72] width 34 height 5
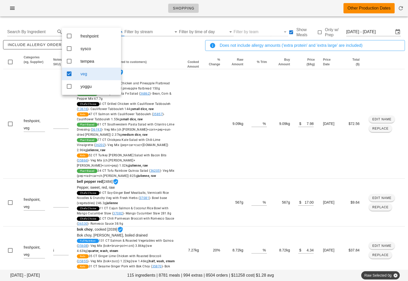
scroll to position [0, 0]
click at [155, 43] on div "include allergy orders Export to CSV" at bounding box center [103, 47] width 202 height 17
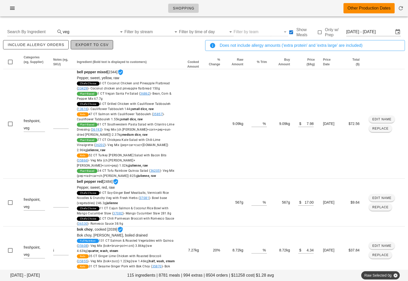
click at [98, 48] on button "Export to CSV" at bounding box center [92, 44] width 42 height 9
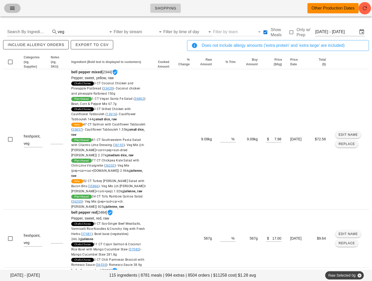
click at [17, 9] on button "button" at bounding box center [12, 8] width 16 height 9
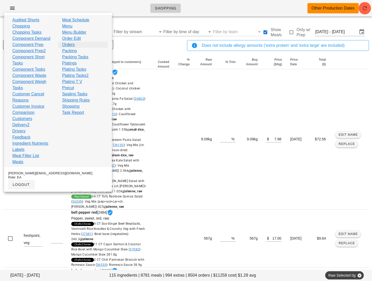
click at [74, 44] on link "Orders" at bounding box center [68, 45] width 13 height 6
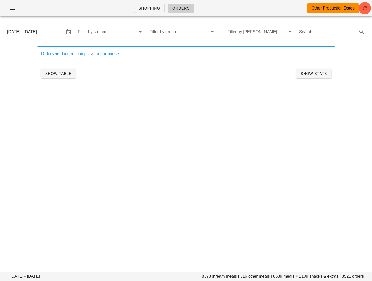
click at [57, 35] on input "[DATE] - [DATE]" at bounding box center [35, 32] width 57 height 8
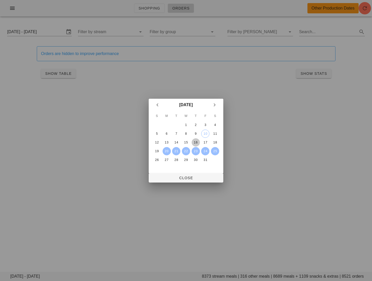
click at [196, 143] on div "16" at bounding box center [196, 143] width 8 height 4
click at [217, 141] on div "18" at bounding box center [215, 143] width 8 height 4
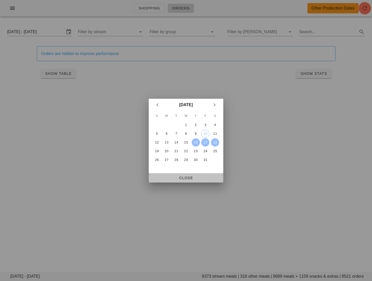
click at [184, 178] on span "Close" at bounding box center [186, 178] width 66 height 4
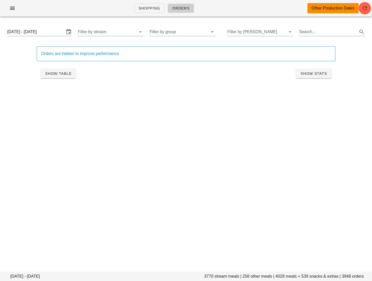
click at [187, 116] on div "Shopping Orders Other Production Dates [DATE] - [DATE] stream meals | 258 other…" at bounding box center [186, 140] width 372 height 281
click at [96, 34] on input "Filter by stream" at bounding box center [106, 32] width 57 height 8
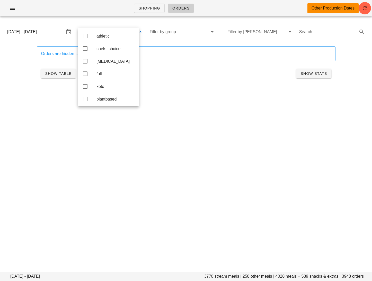
click at [193, 26] on div "[DATE] - [DATE] Filter by group Filter by [PERSON_NAME] Search..." at bounding box center [186, 32] width 366 height 16
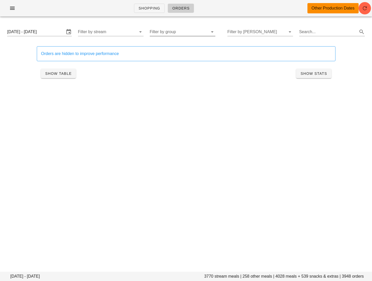
click at [192, 31] on input "Filter by group" at bounding box center [178, 32] width 57 height 8
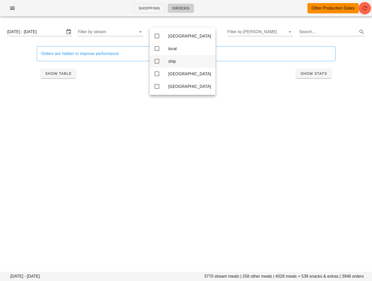
click at [177, 60] on div "ship" at bounding box center [189, 61] width 43 height 5
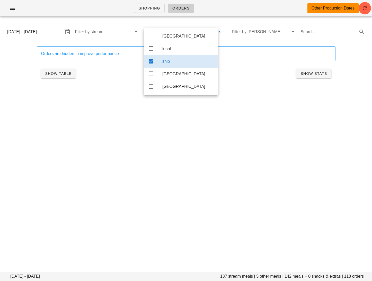
click at [96, 66] on div "Show Table Show Stats" at bounding box center [186, 73] width 299 height 16
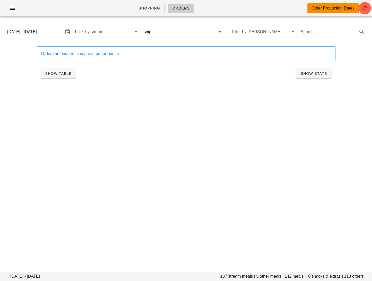
click at [92, 36] on div "Filter by stream" at bounding box center [107, 32] width 64 height 8
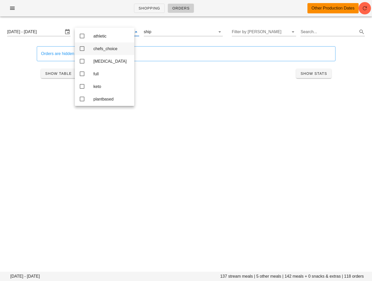
click at [102, 54] on div "chefs_choice" at bounding box center [111, 48] width 37 height 11
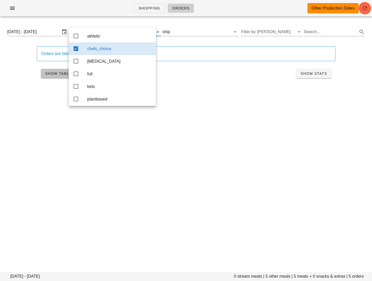
click at [55, 77] on button "Show Table" at bounding box center [58, 73] width 35 height 9
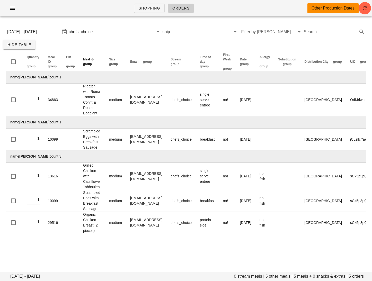
click at [87, 63] on span "group" at bounding box center [87, 64] width 9 height 4
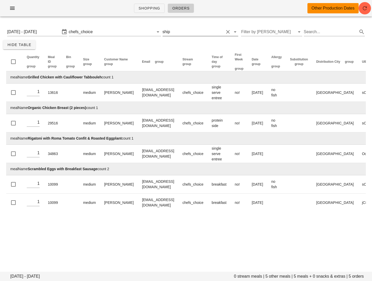
click at [200, 32] on input "text" at bounding box center [197, 32] width 53 height 8
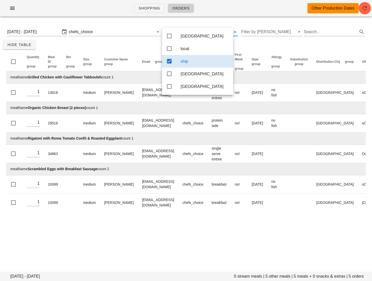
click at [170, 50] on icon at bounding box center [169, 49] width 6 height 6
click at [169, 60] on icon at bounding box center [169, 61] width 6 height 6
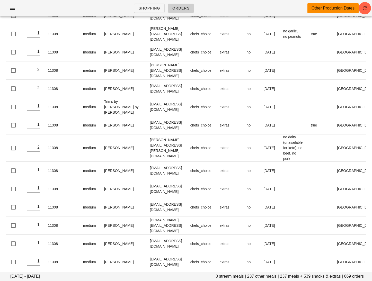
scroll to position [4832, 0]
